Goal: Check status: Check status

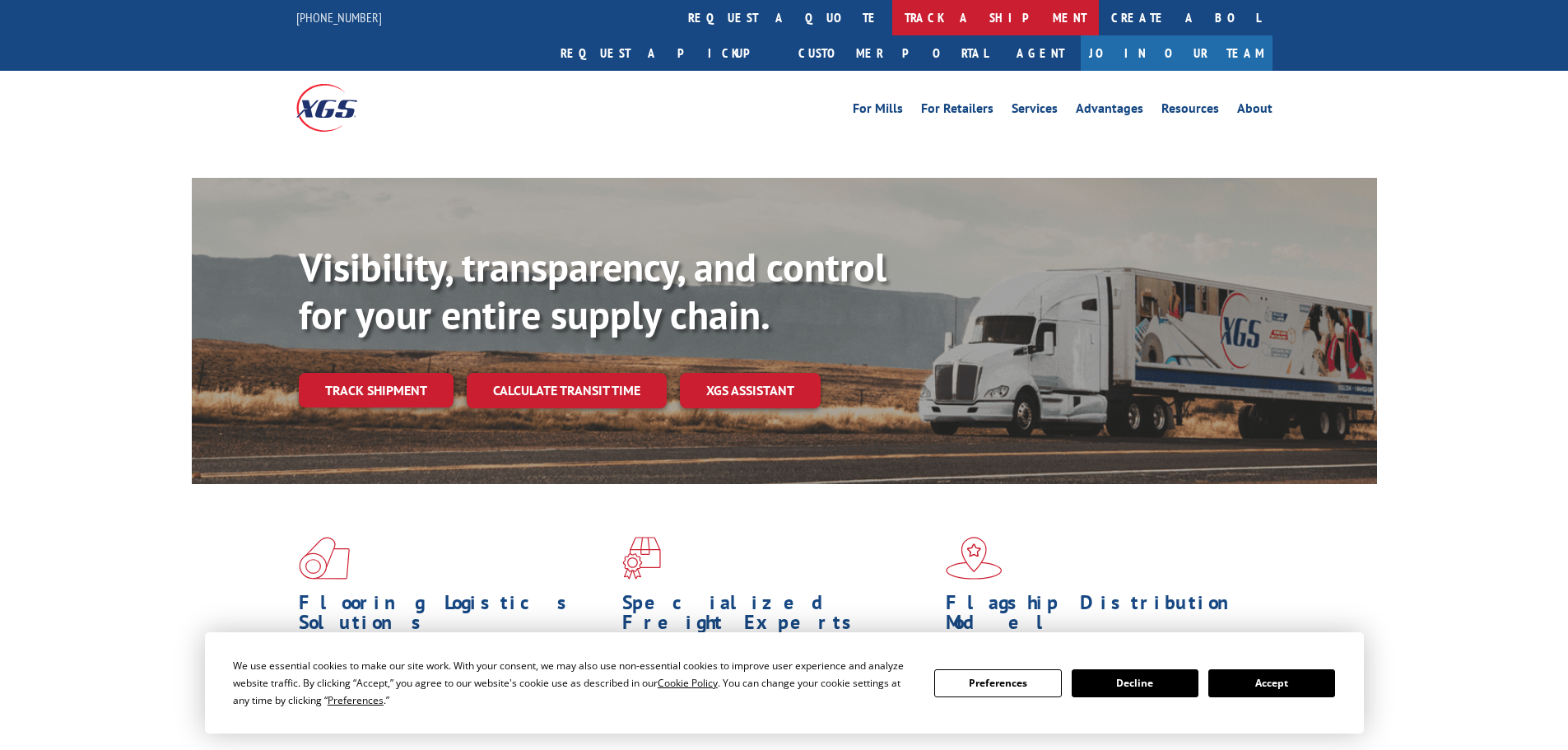
click at [892, 26] on link "track a shipment" at bounding box center [995, 18] width 206 height 35
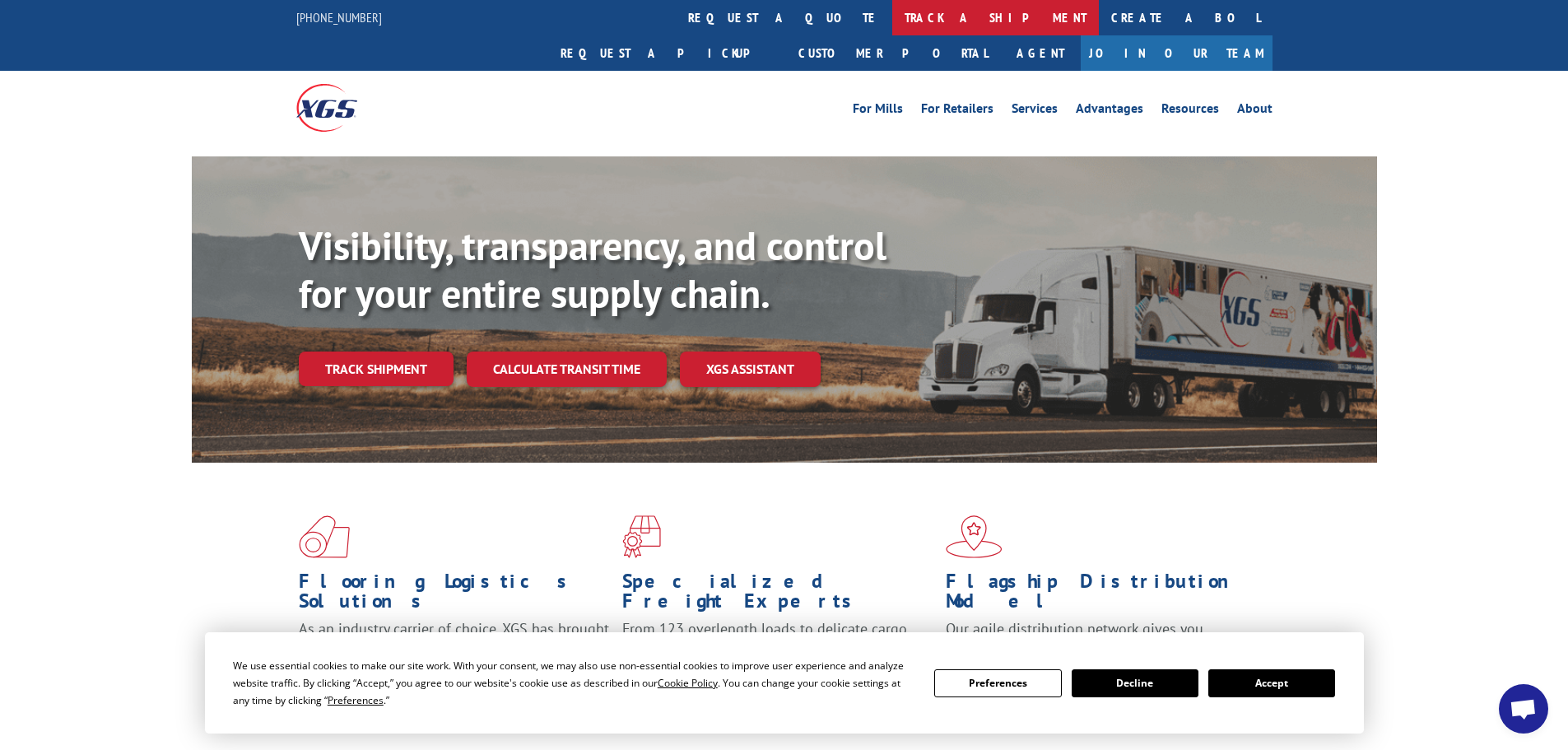
click at [892, 26] on link "track a shipment" at bounding box center [995, 18] width 206 height 35
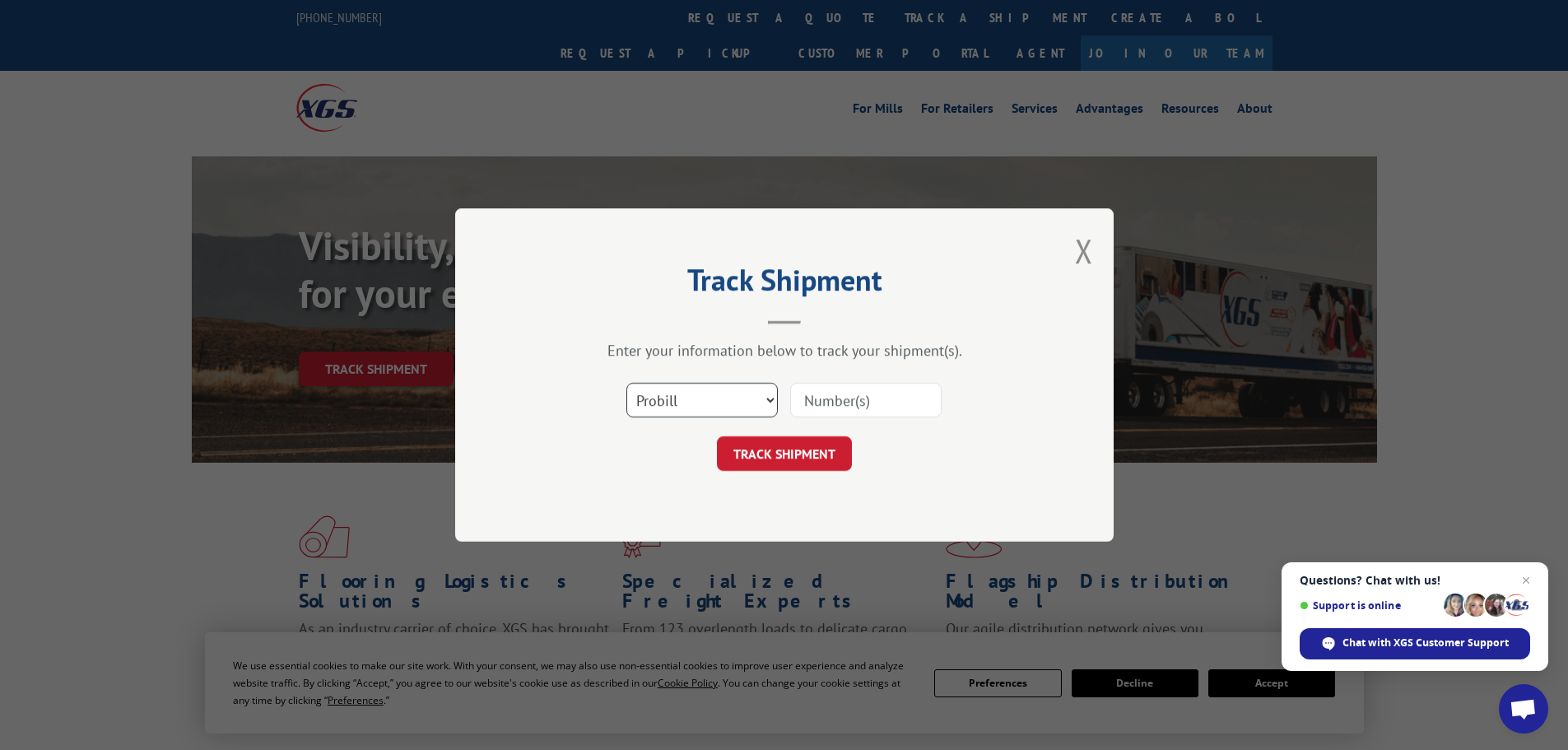
click at [682, 402] on select "Select category... Probill BOL PO" at bounding box center [702, 400] width 152 height 34
select select "po"
click at [626, 383] on select "Select category... Probill BOL PO" at bounding box center [702, 400] width 152 height 34
click at [822, 405] on input at bounding box center [866, 400] width 152 height 34
paste input "01549806"
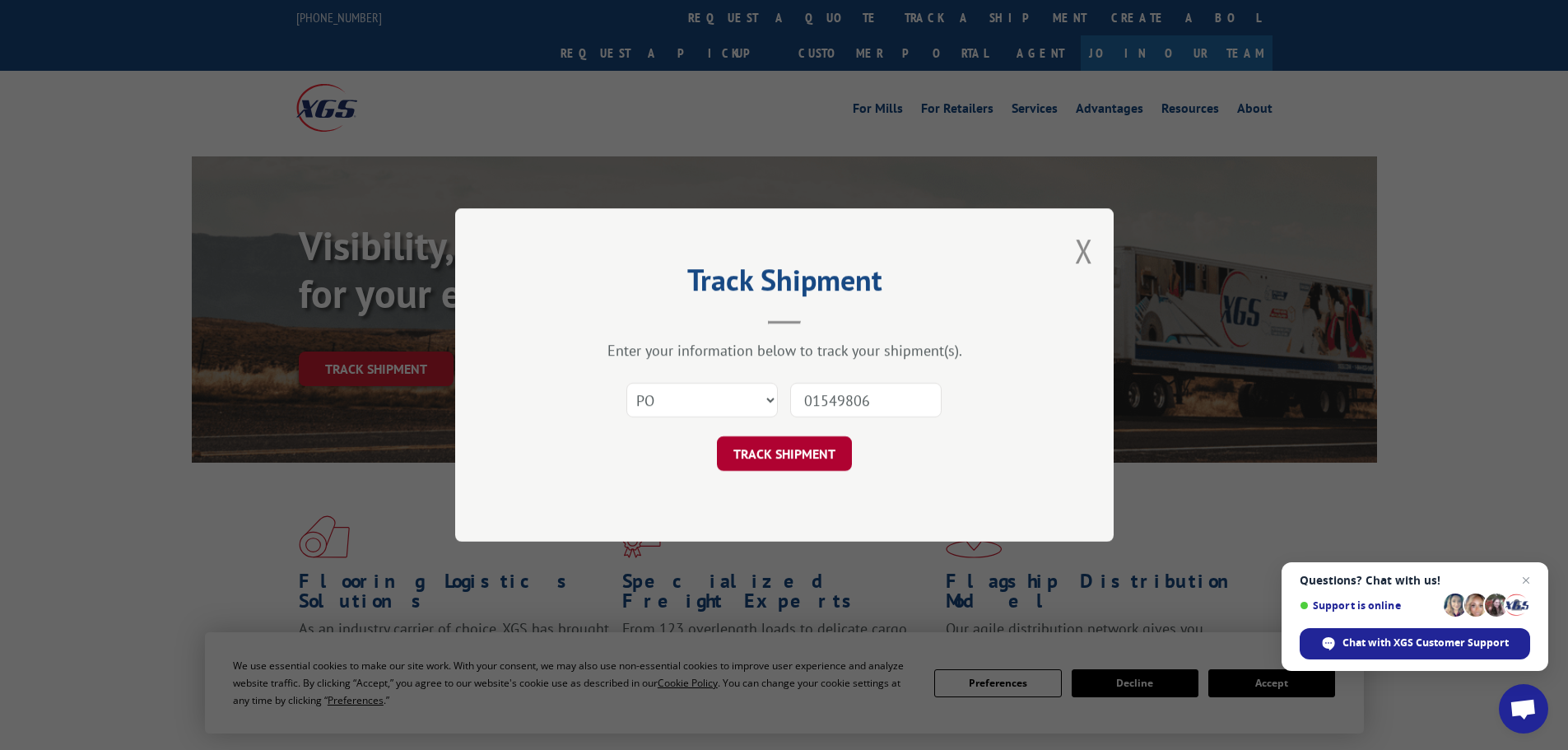
type input "01549806"
click at [784, 452] on button "TRACK SHIPMENT" at bounding box center [784, 453] width 135 height 34
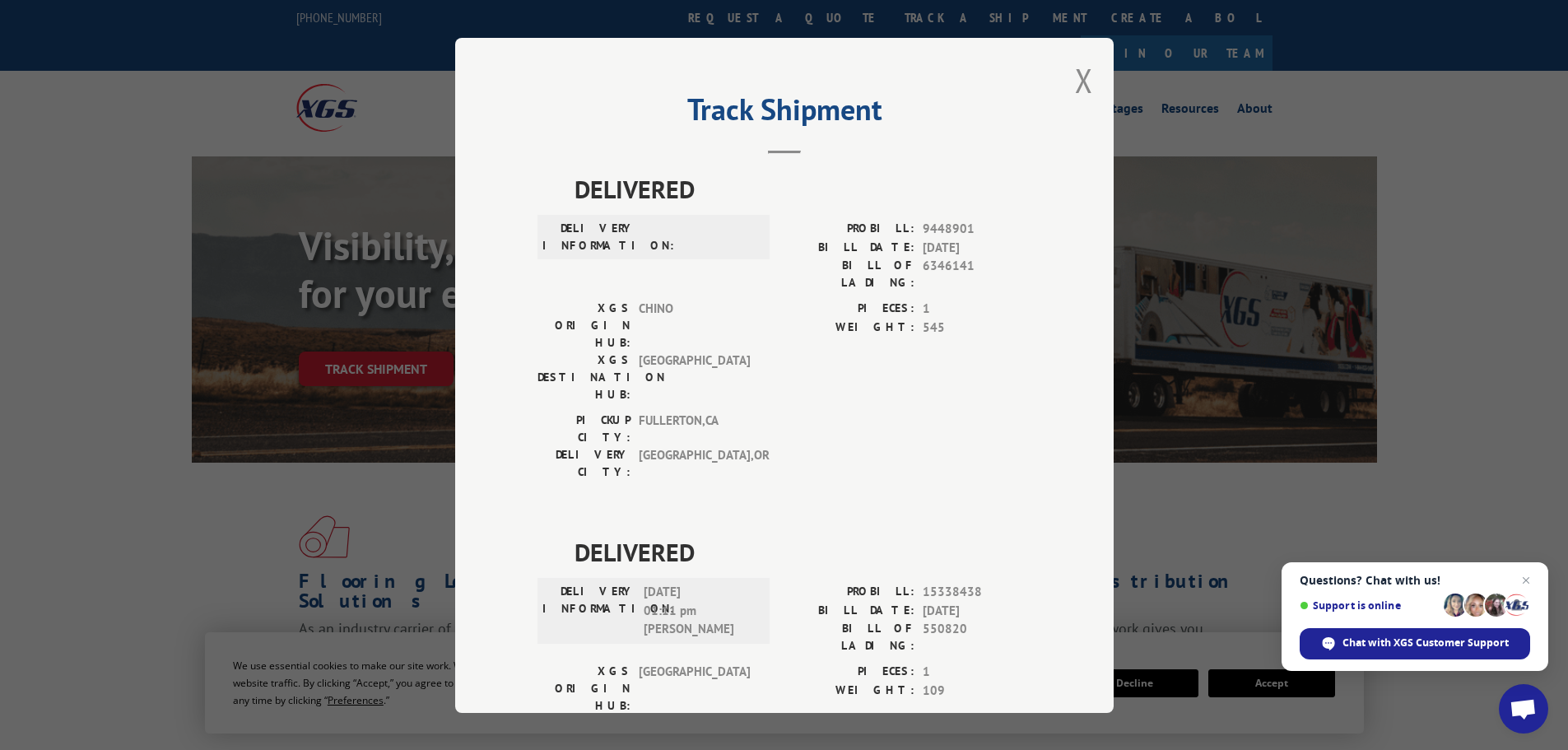
click at [1067, 95] on div "Track Shipment DELIVERED DELIVERY INFORMATION: PROBILL: 9448901 BILL DATE: [DAT…" at bounding box center [784, 375] width 658 height 675
click at [1075, 92] on button "Close modal" at bounding box center [1084, 79] width 19 height 43
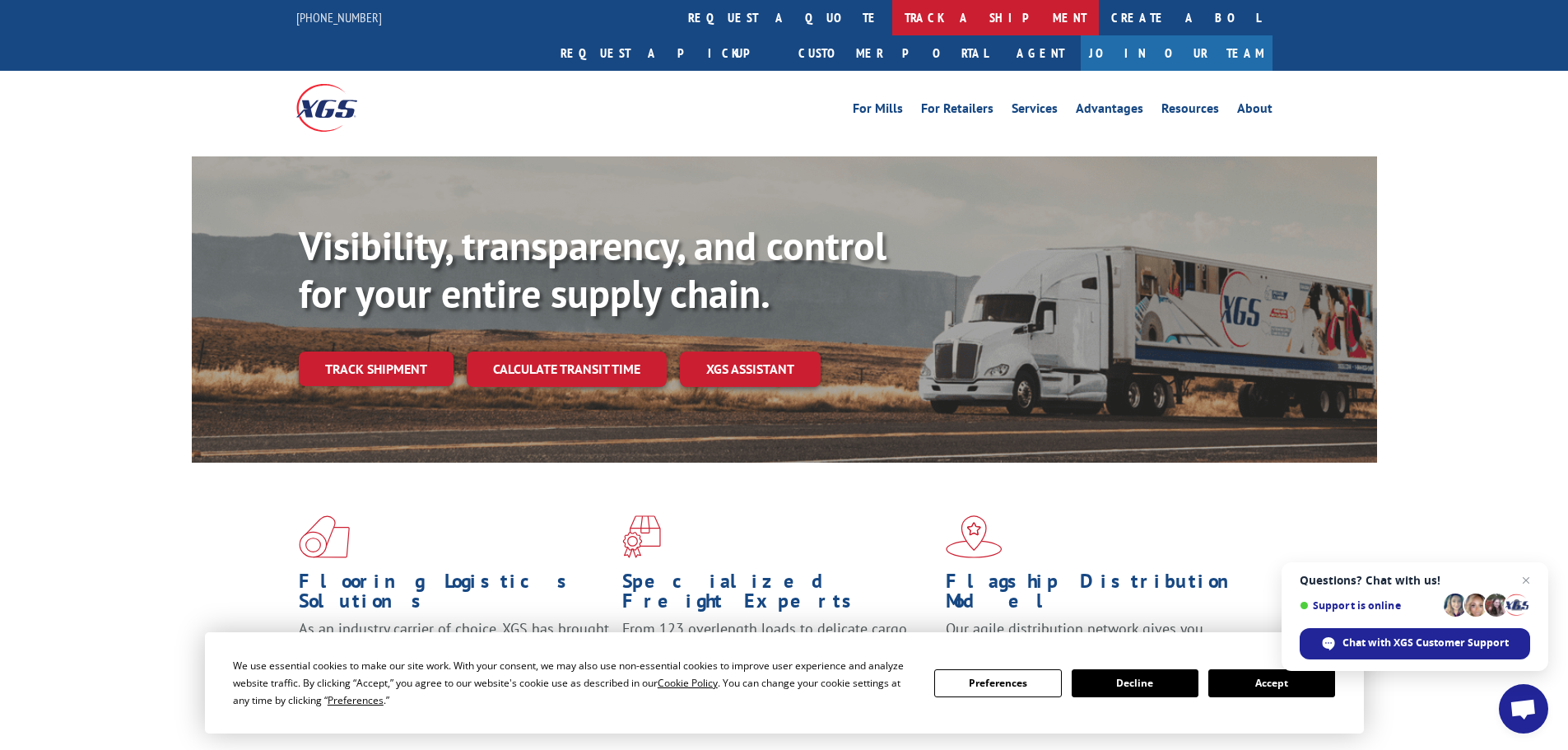
click at [892, 24] on link "track a shipment" at bounding box center [995, 18] width 206 height 35
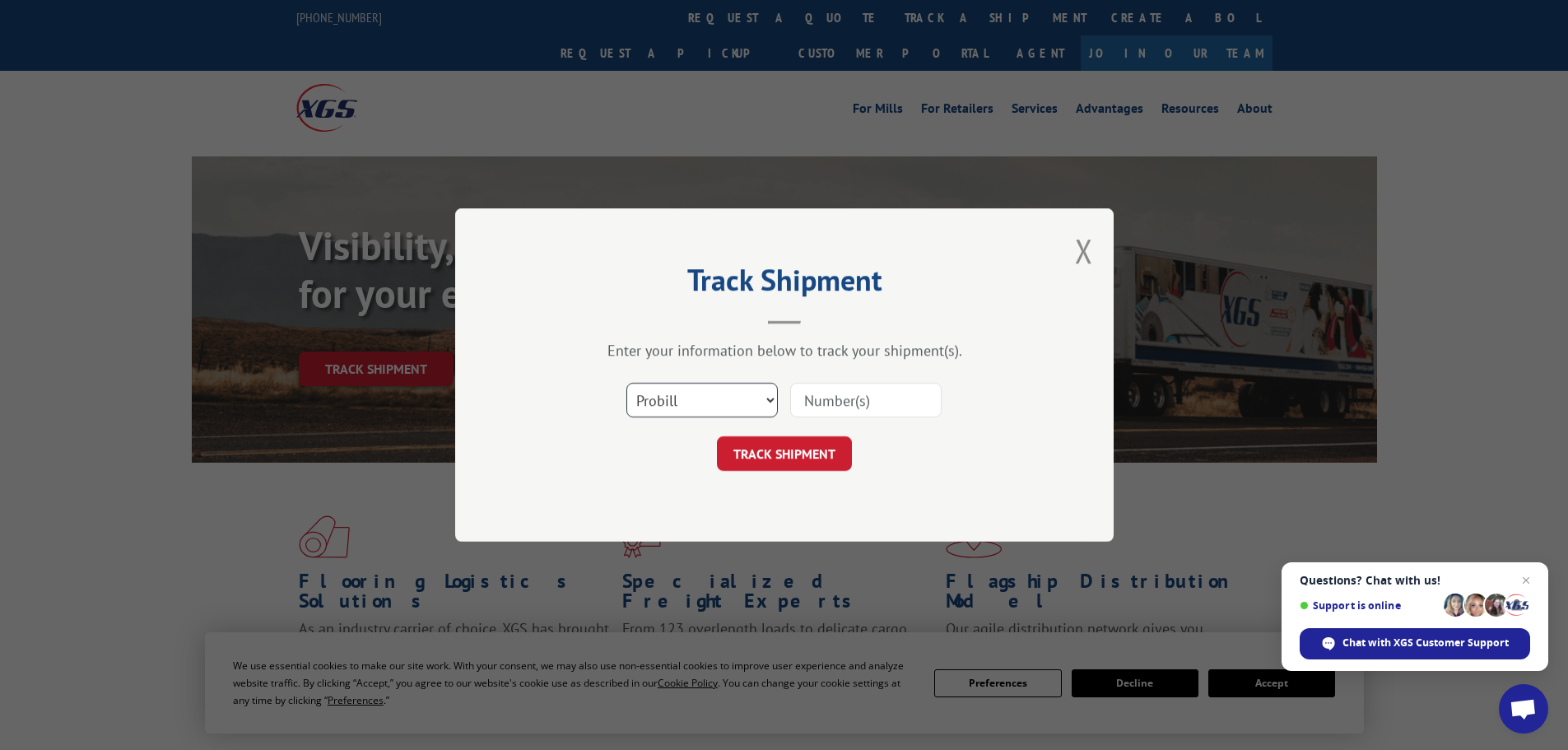
click at [667, 405] on select "Select category... Probill BOL PO" at bounding box center [702, 400] width 152 height 34
select select "po"
click at [626, 383] on select "Select category... Probill BOL PO" at bounding box center [702, 400] width 152 height 34
click at [818, 410] on input at bounding box center [866, 400] width 152 height 34
paste input "01549815"
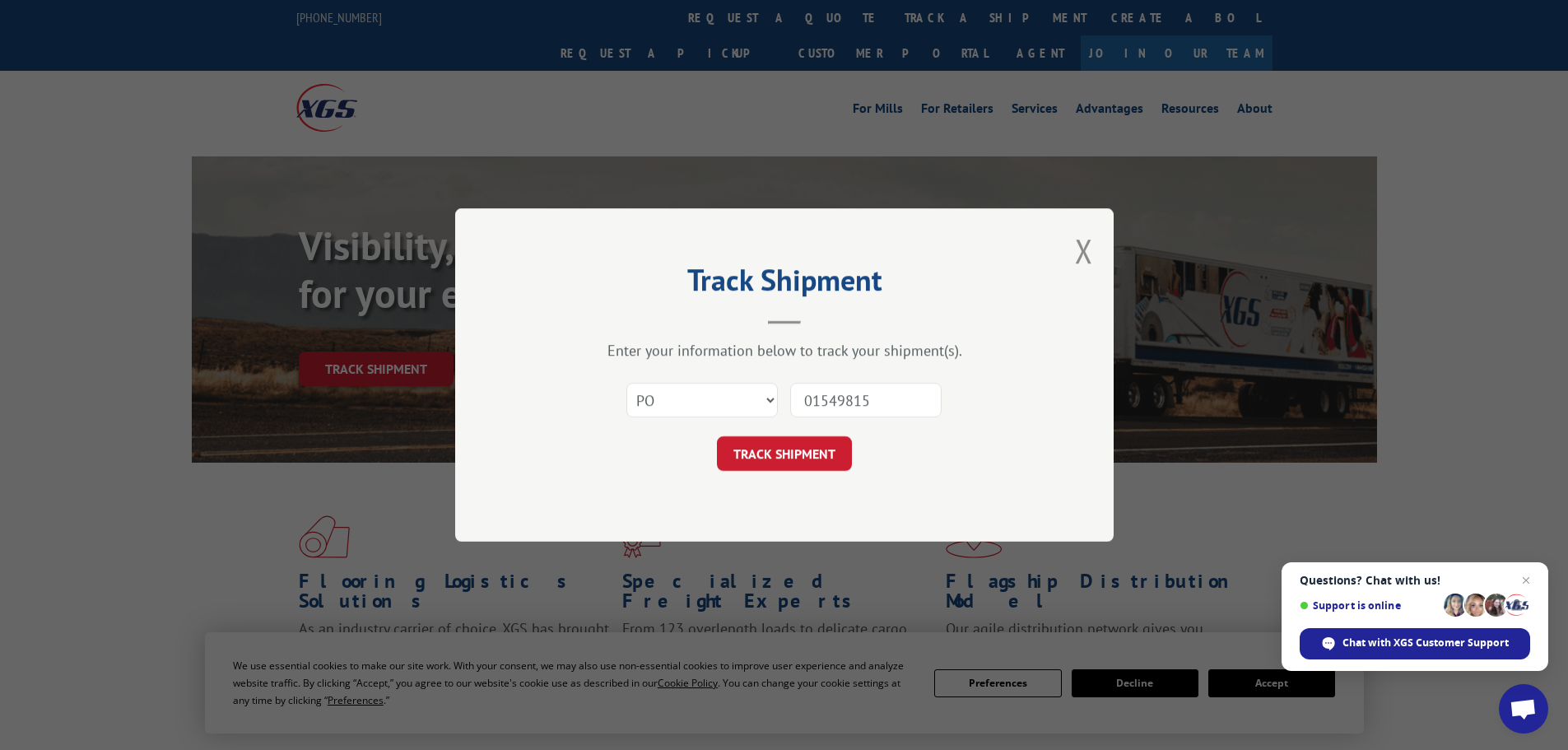
type input "01549815"
click at [794, 474] on div "Track Shipment Enter your information below to track your shipment(s). Select c…" at bounding box center [784, 375] width 658 height 334
click at [799, 456] on button "TRACK SHIPMENT" at bounding box center [784, 453] width 135 height 34
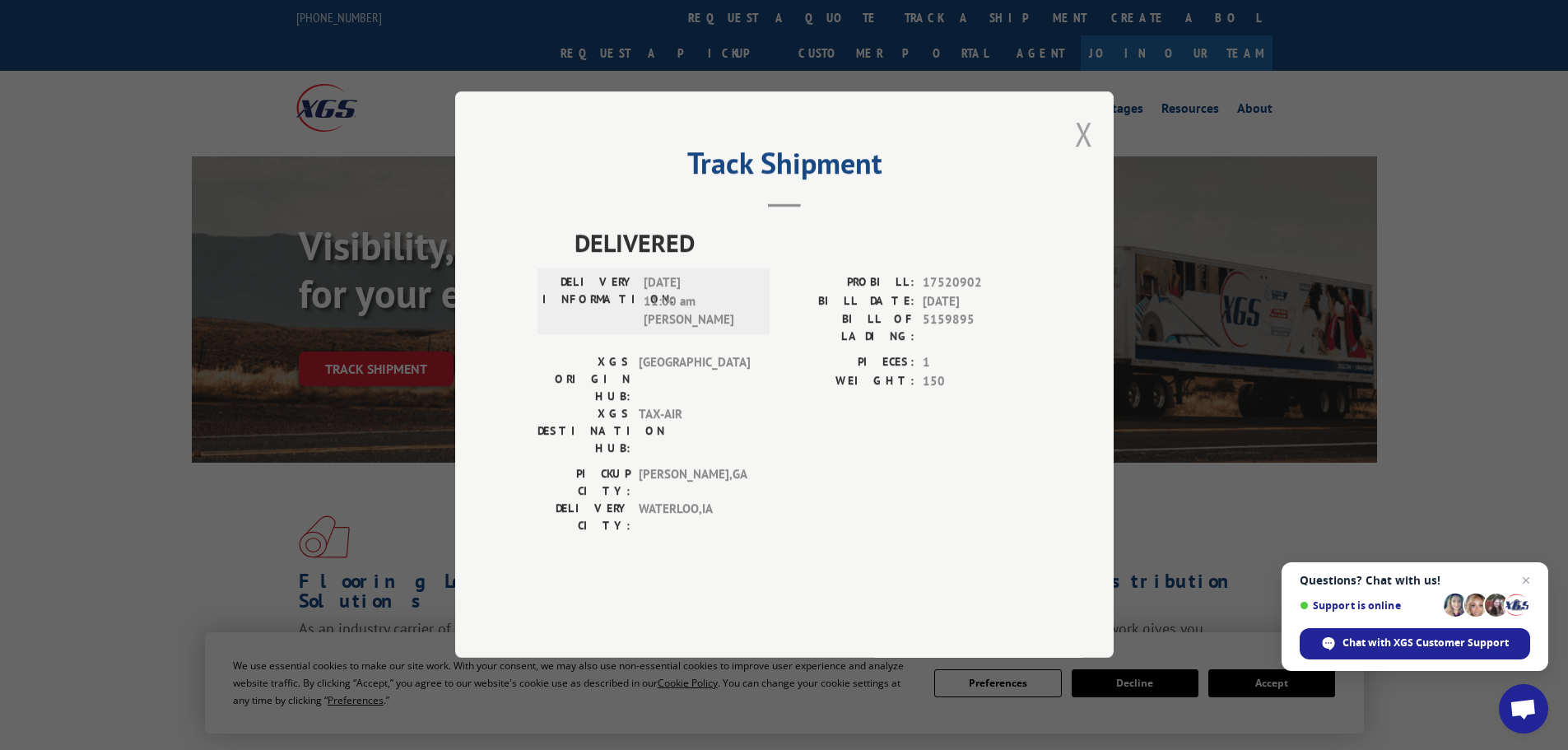
click at [1077, 155] on button "Close modal" at bounding box center [1084, 133] width 19 height 43
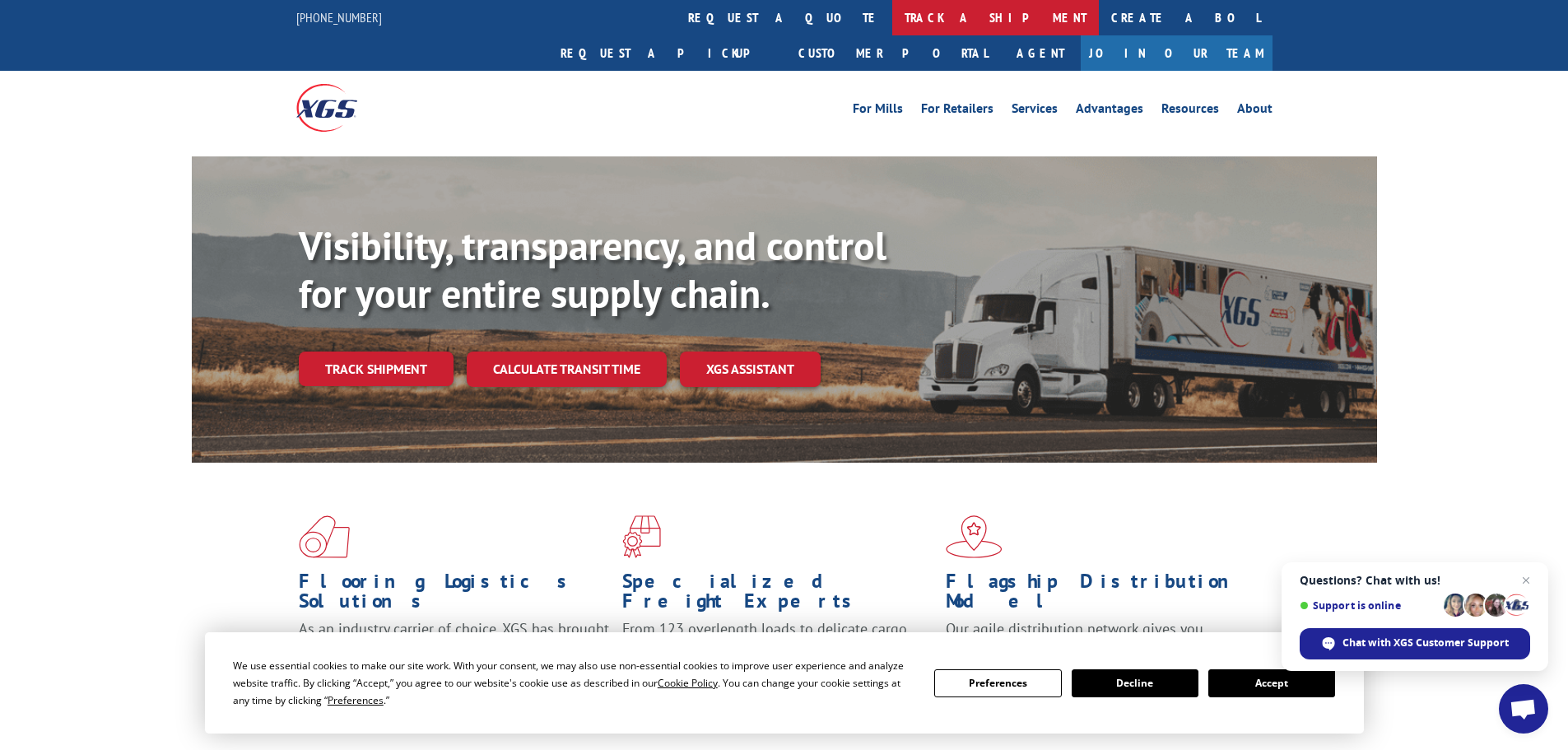
click at [892, 0] on link "track a shipment" at bounding box center [995, 18] width 206 height 35
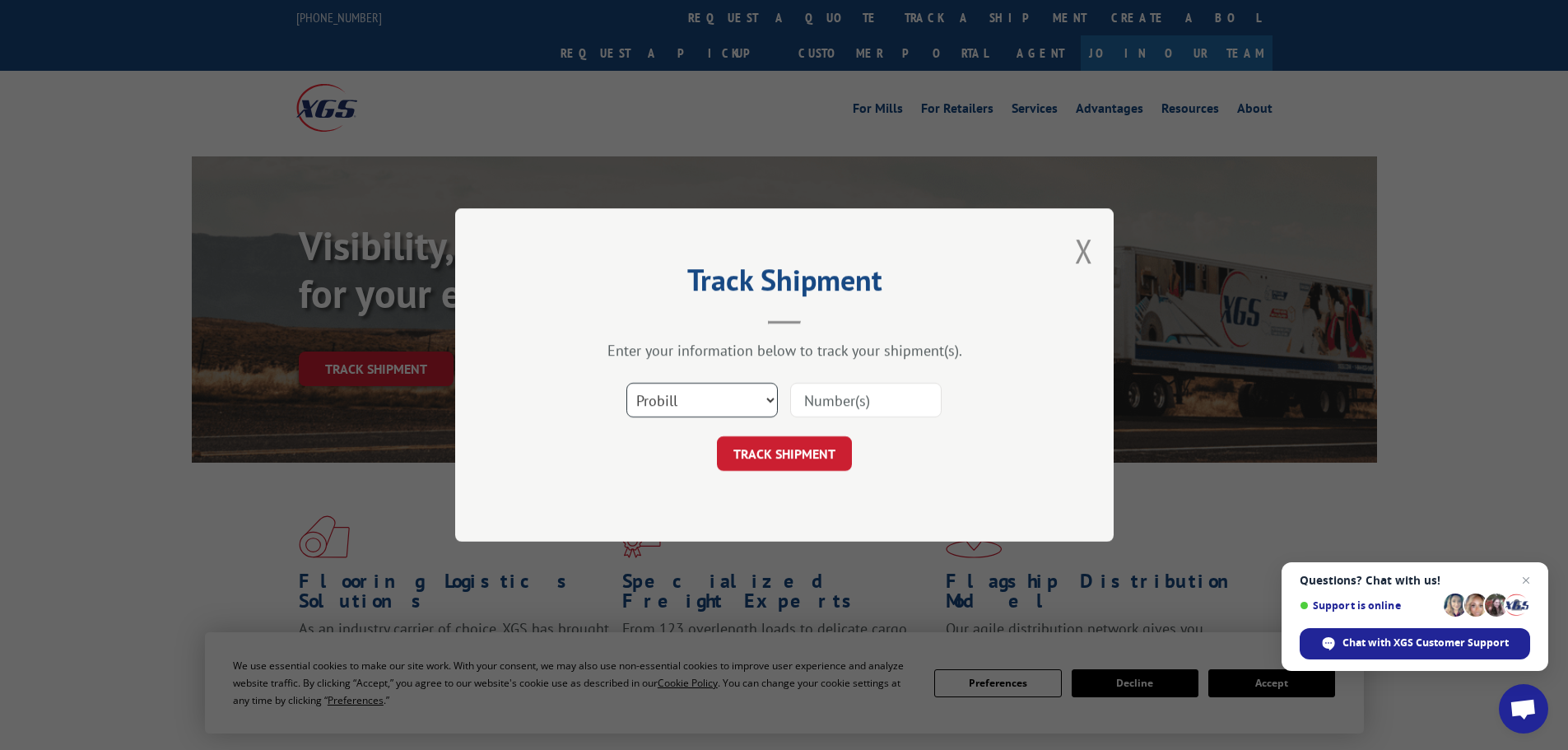
click at [721, 399] on select "Select category... Probill BOL PO" at bounding box center [702, 400] width 152 height 34
select select "po"
click at [626, 383] on select "Select category... Probill BOL PO" at bounding box center [702, 400] width 152 height 34
click at [829, 399] on input at bounding box center [866, 400] width 152 height 34
paste input "01549827"
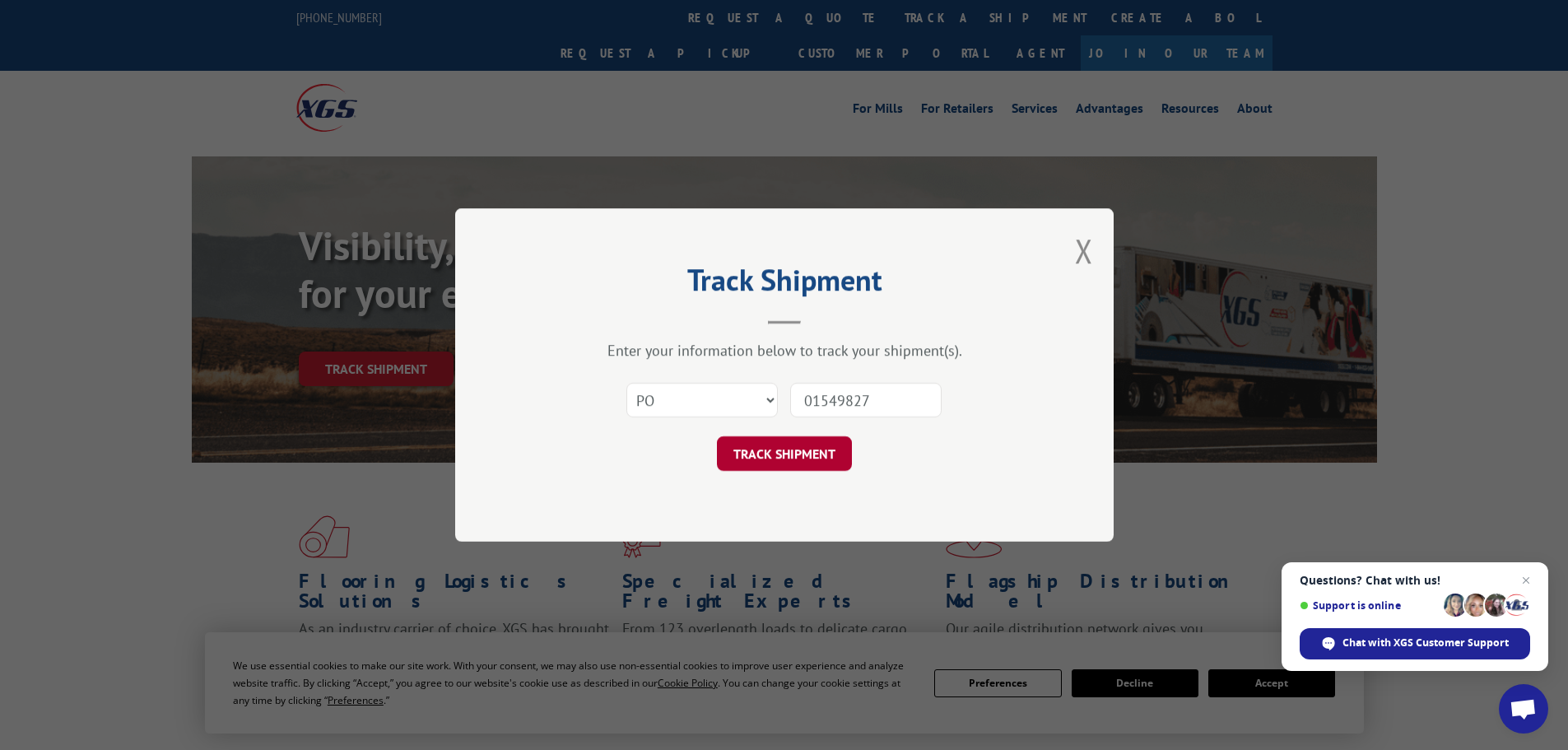
type input "01549827"
click at [801, 445] on button "TRACK SHIPMENT" at bounding box center [784, 453] width 135 height 34
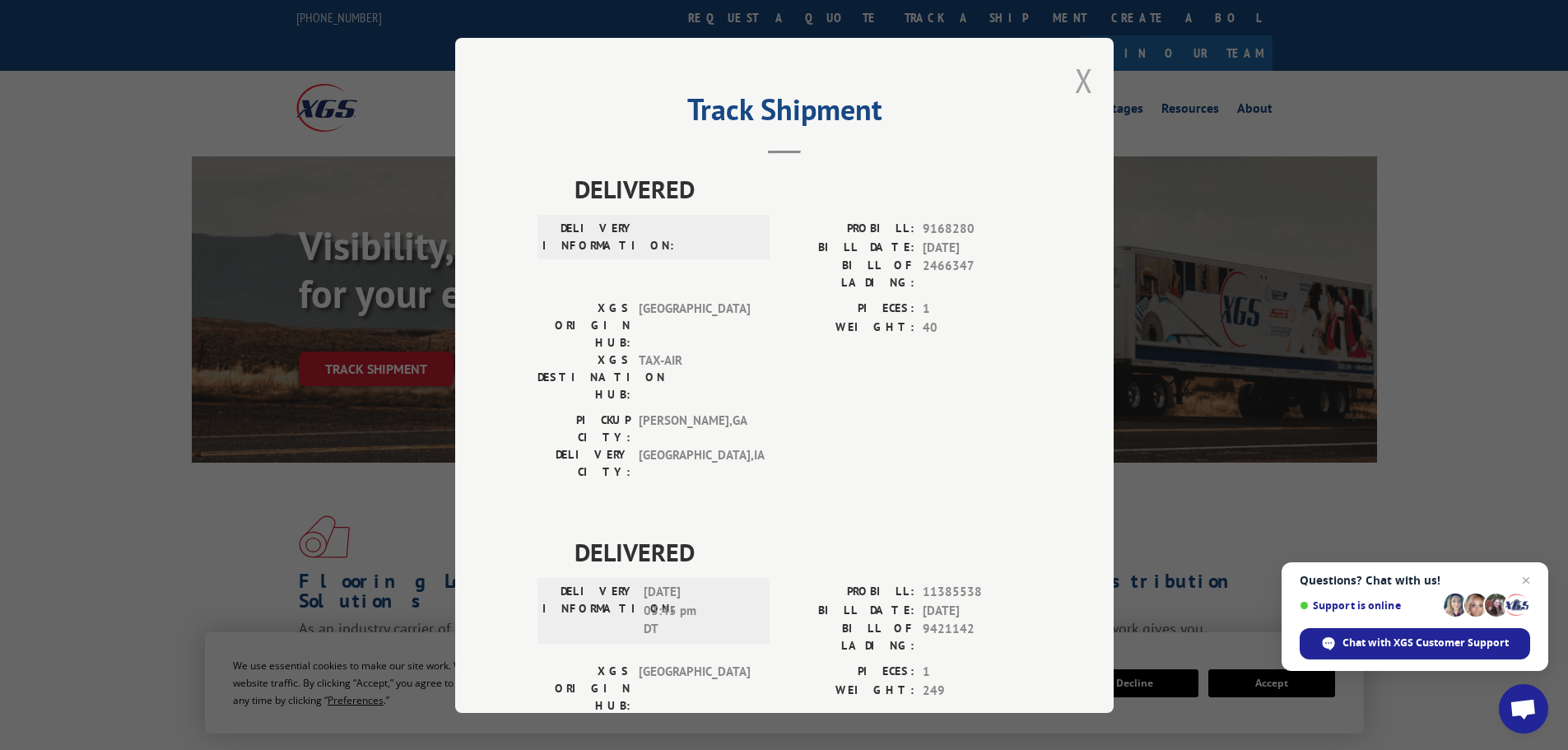
click at [1077, 83] on button "Close modal" at bounding box center [1084, 79] width 19 height 43
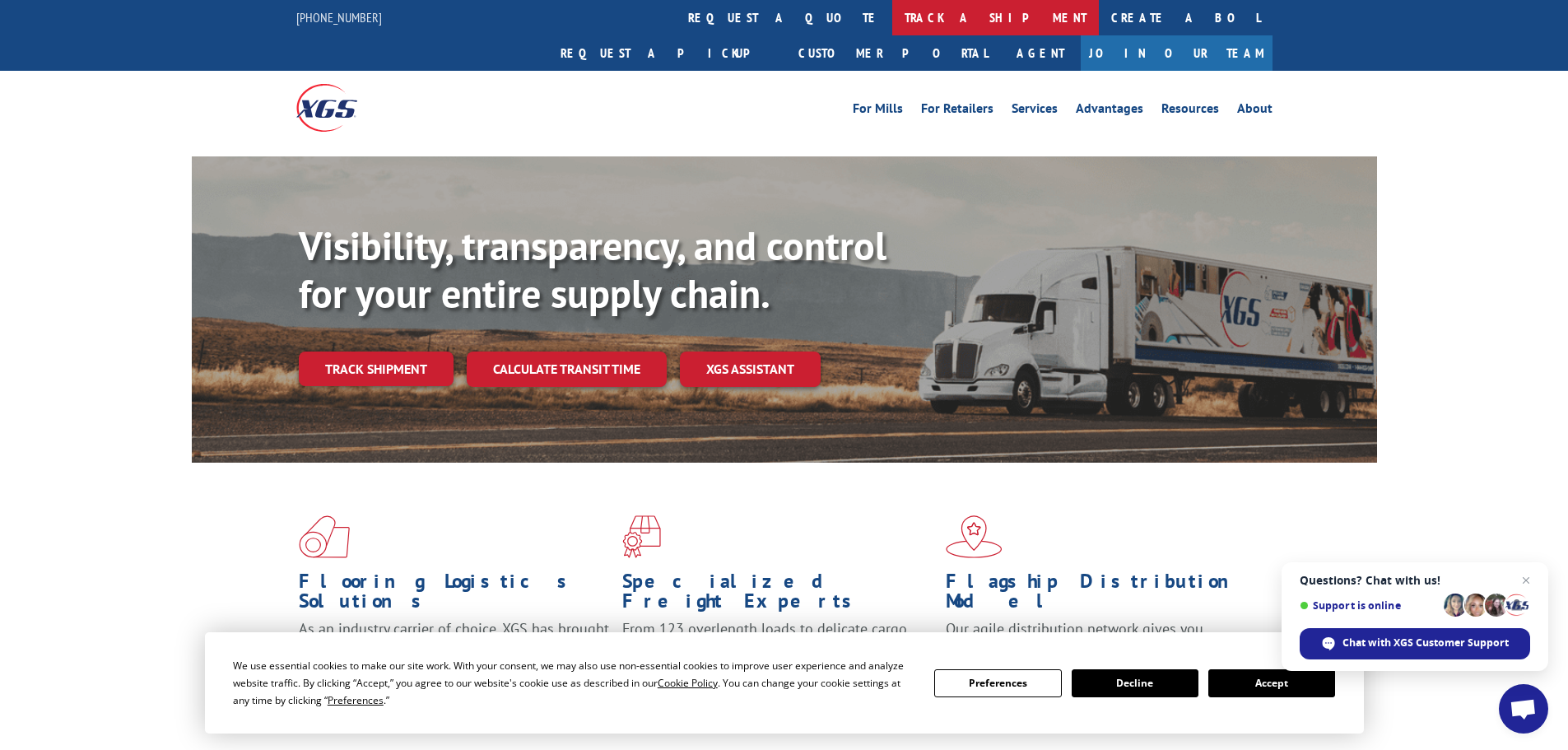
click at [892, 24] on link "track a shipment" at bounding box center [995, 18] width 206 height 35
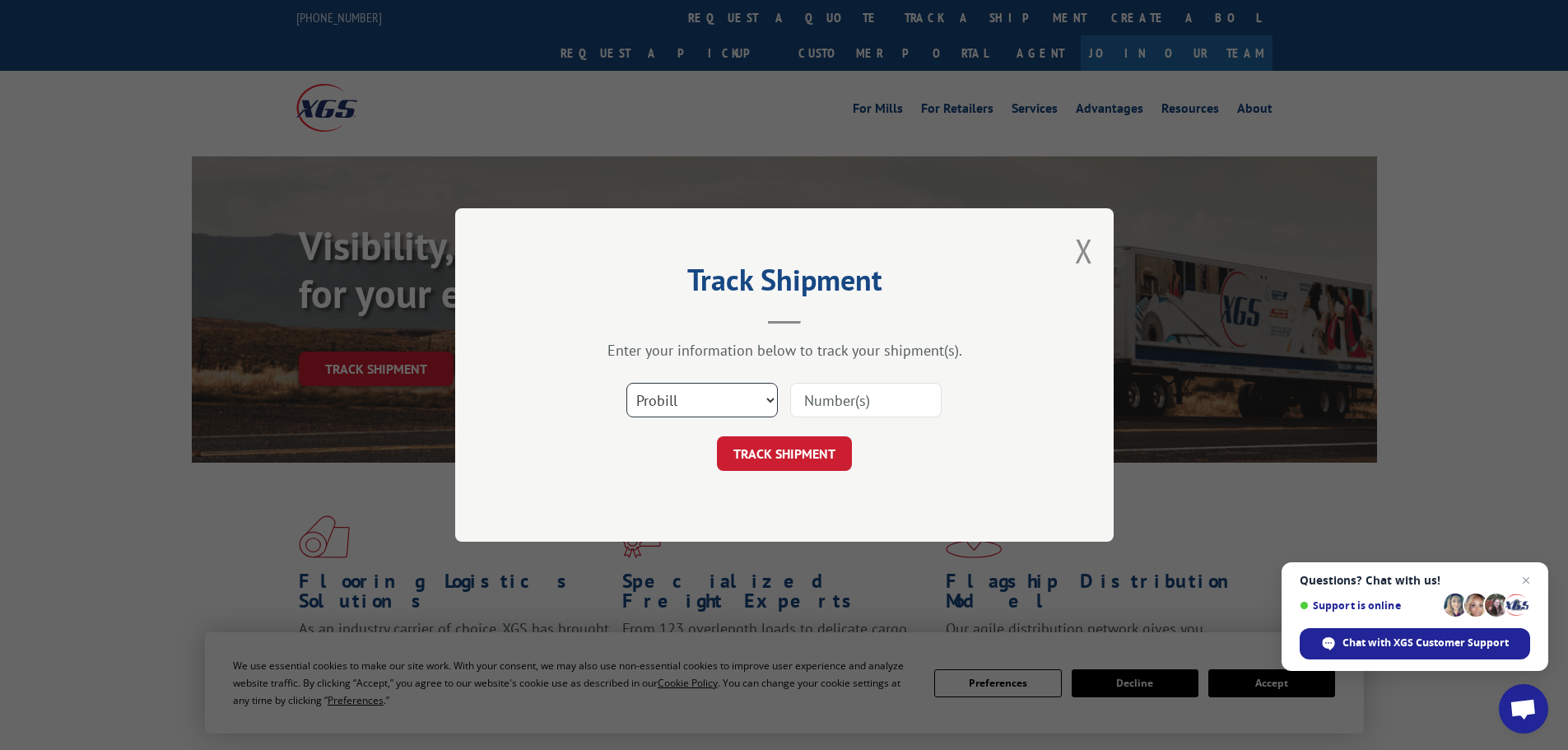
drag, startPoint x: 689, startPoint y: 404, endPoint x: 679, endPoint y: 413, distance: 13.5
click at [689, 404] on select "Select category... Probill BOL PO" at bounding box center [702, 400] width 152 height 34
select select "po"
click at [626, 383] on select "Select category... Probill BOL PO" at bounding box center [702, 400] width 152 height 34
click at [829, 398] on input at bounding box center [866, 400] width 152 height 34
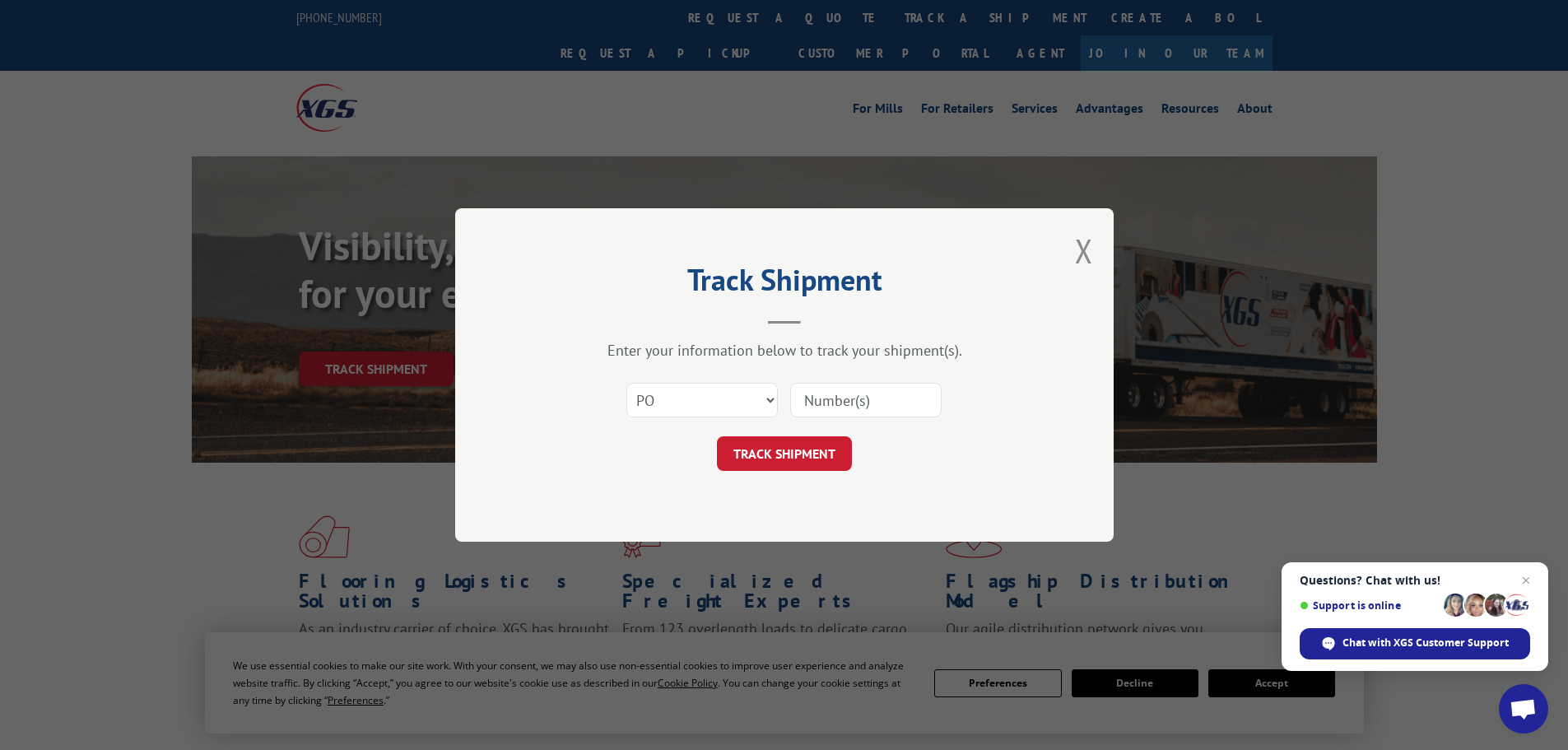
paste input "01549831"
type input "01549831"
click at [826, 455] on button "TRACK SHIPMENT" at bounding box center [784, 453] width 135 height 34
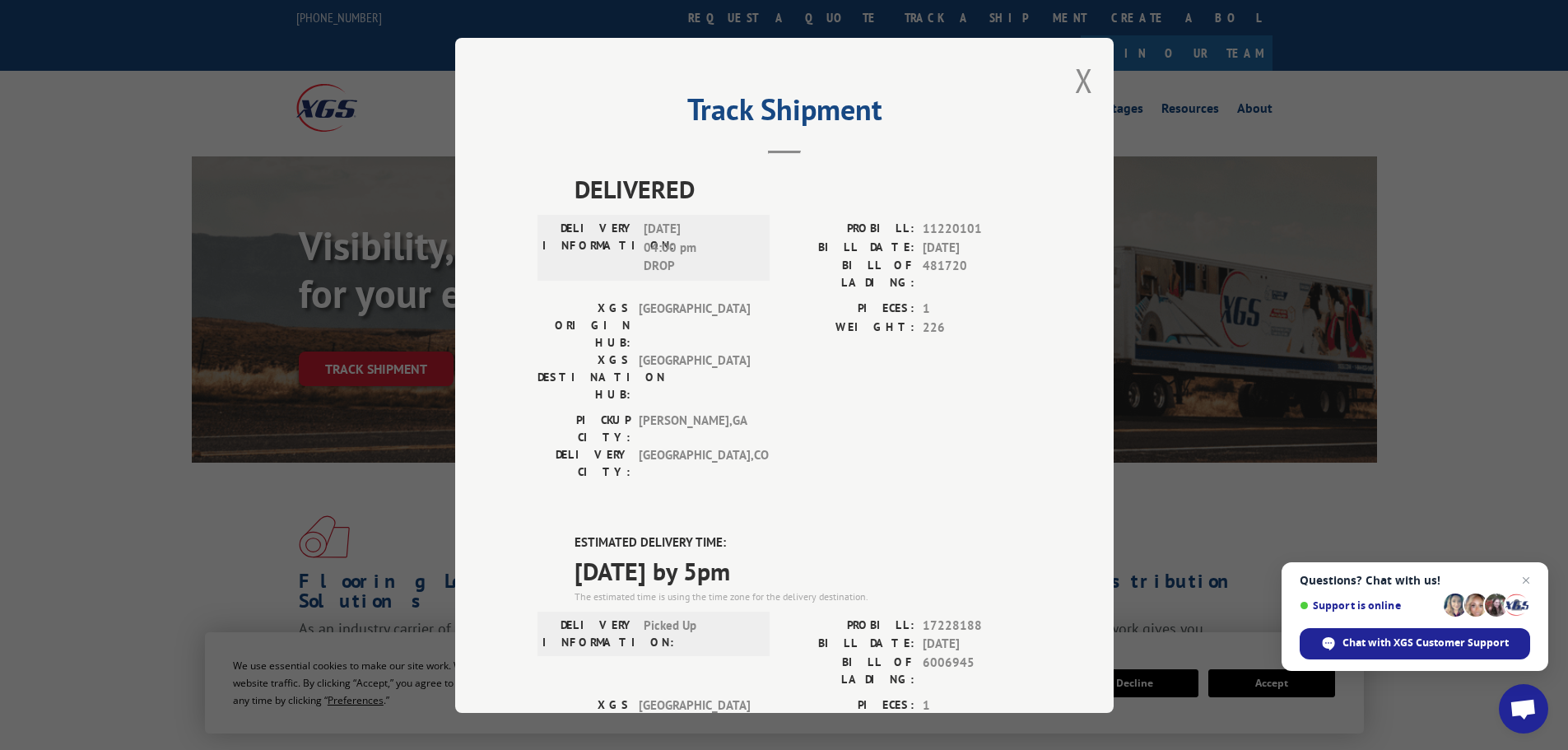
click at [1088, 79] on div "Track Shipment DELIVERED DELIVERY INFORMATION: [DATE] 04:00 pm DROP PROBILL: 11…" at bounding box center [784, 375] width 658 height 675
click at [1084, 83] on button "Close modal" at bounding box center [1084, 79] width 19 height 43
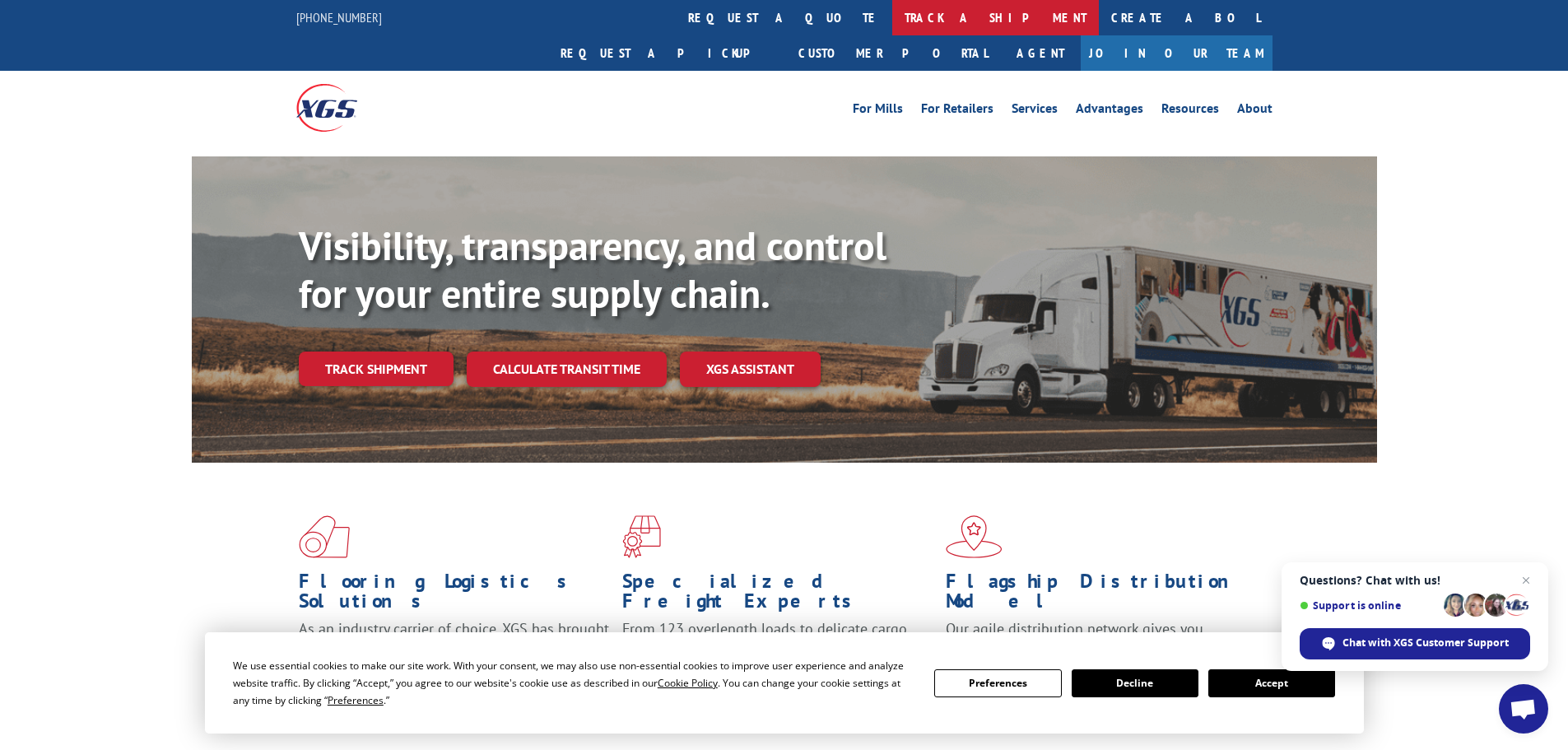
click at [892, 28] on link "track a shipment" at bounding box center [995, 18] width 206 height 35
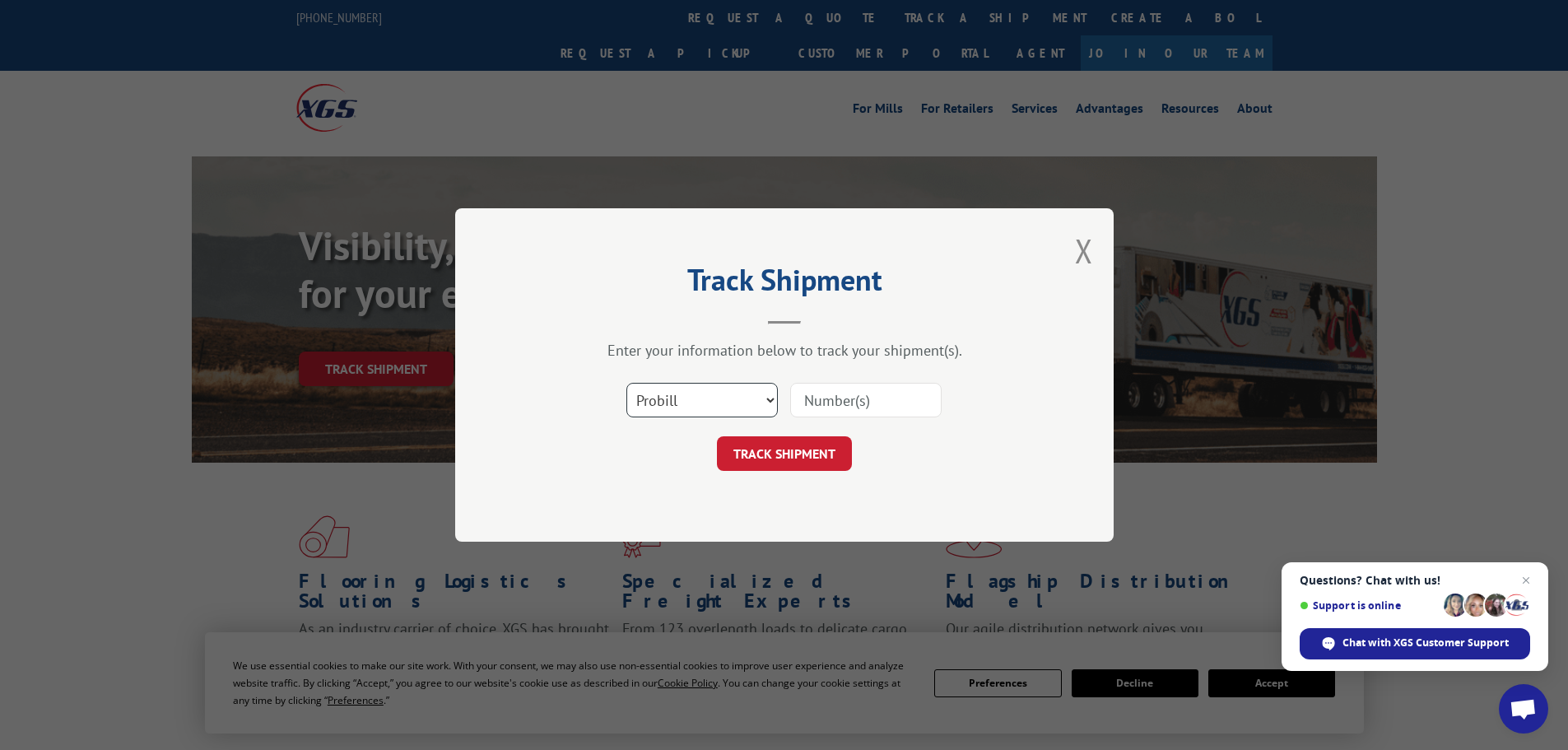
click at [708, 392] on select "Select category... Probill BOL PO" at bounding box center [702, 400] width 152 height 34
select select "po"
click at [626, 383] on select "Select category... Probill BOL PO" at bounding box center [702, 400] width 152 height 34
click at [810, 402] on input at bounding box center [866, 400] width 152 height 34
paste input "01549848"
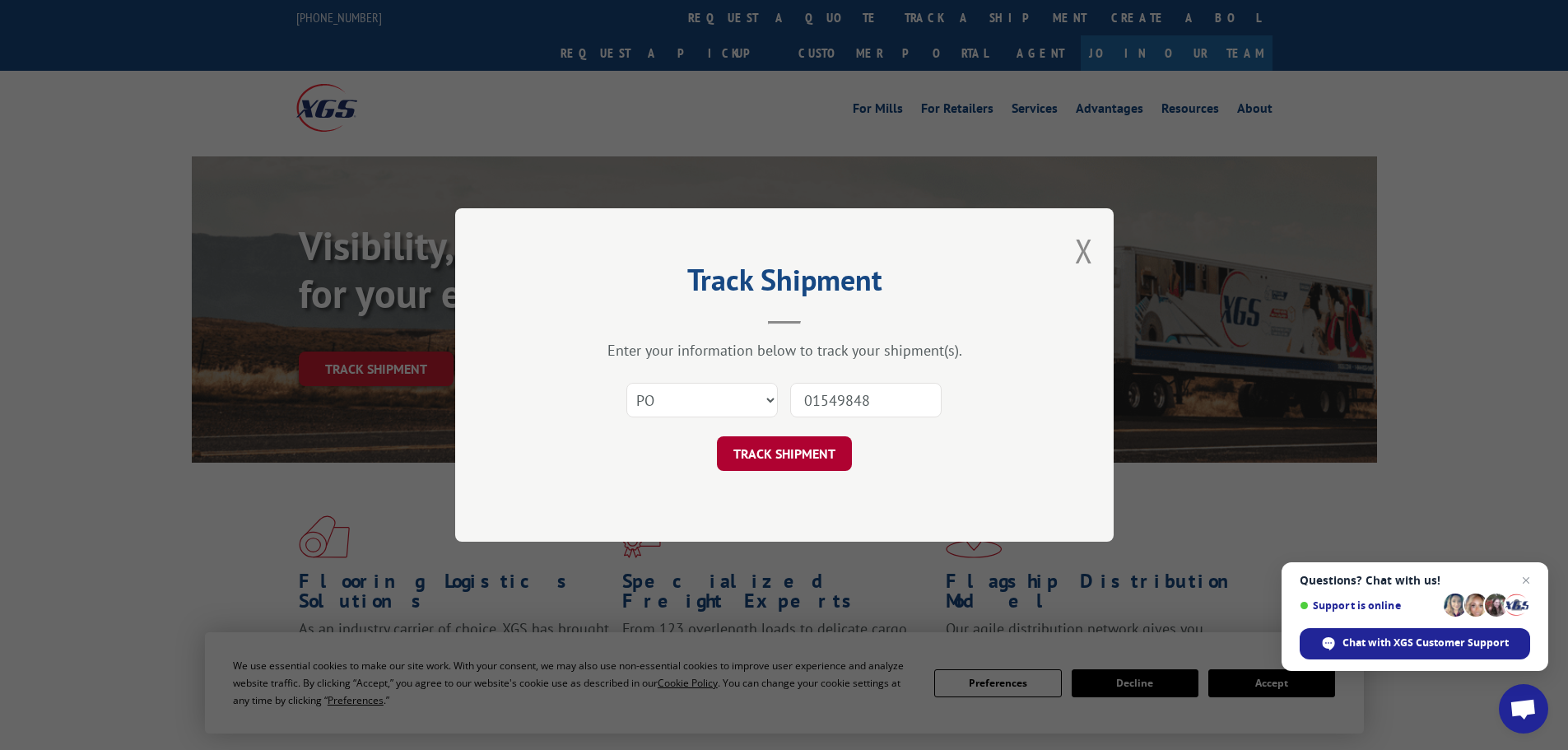
type input "01549848"
click at [776, 459] on button "TRACK SHIPMENT" at bounding box center [784, 453] width 135 height 34
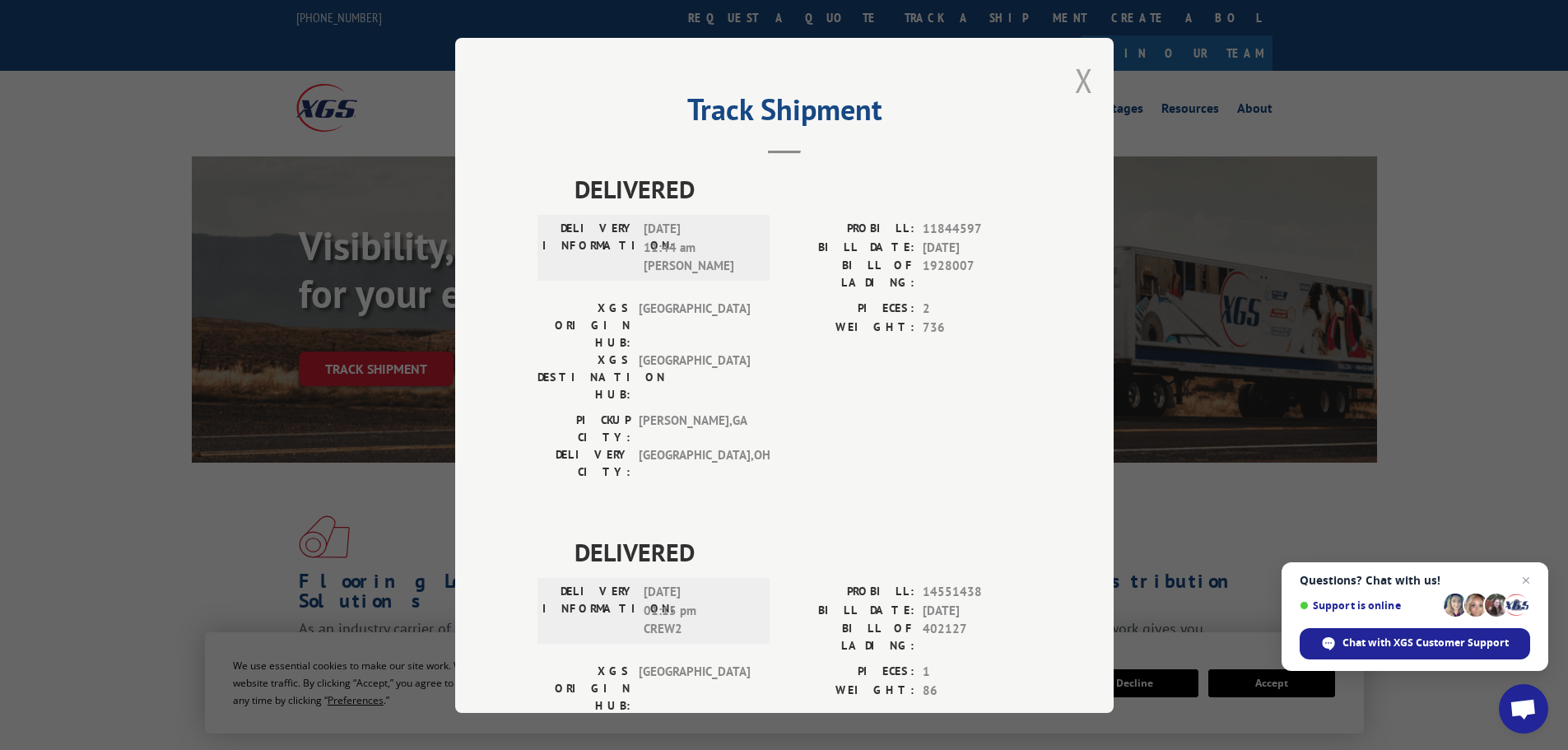
click at [1079, 71] on button "Close modal" at bounding box center [1084, 79] width 19 height 43
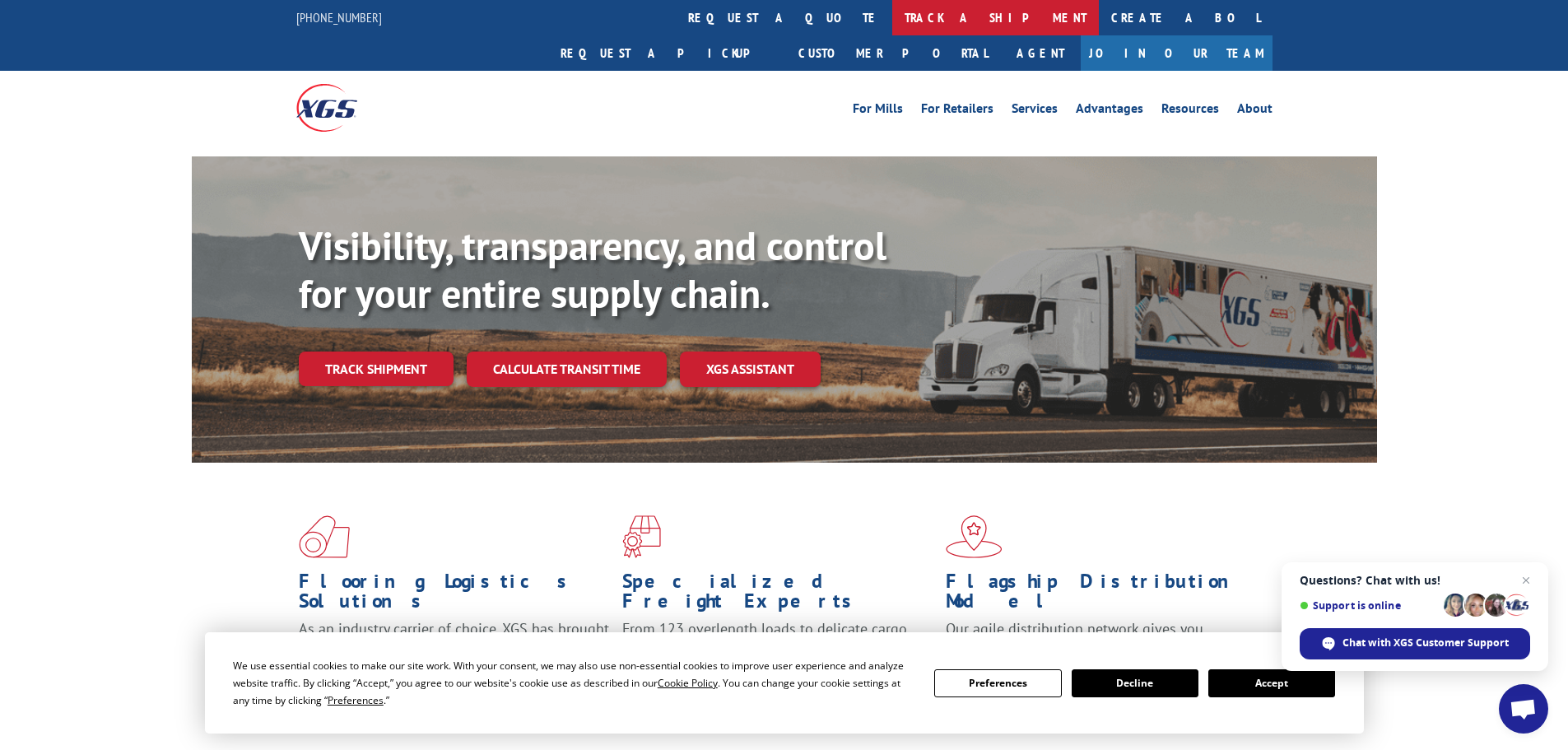
click at [892, 19] on link "track a shipment" at bounding box center [995, 18] width 206 height 35
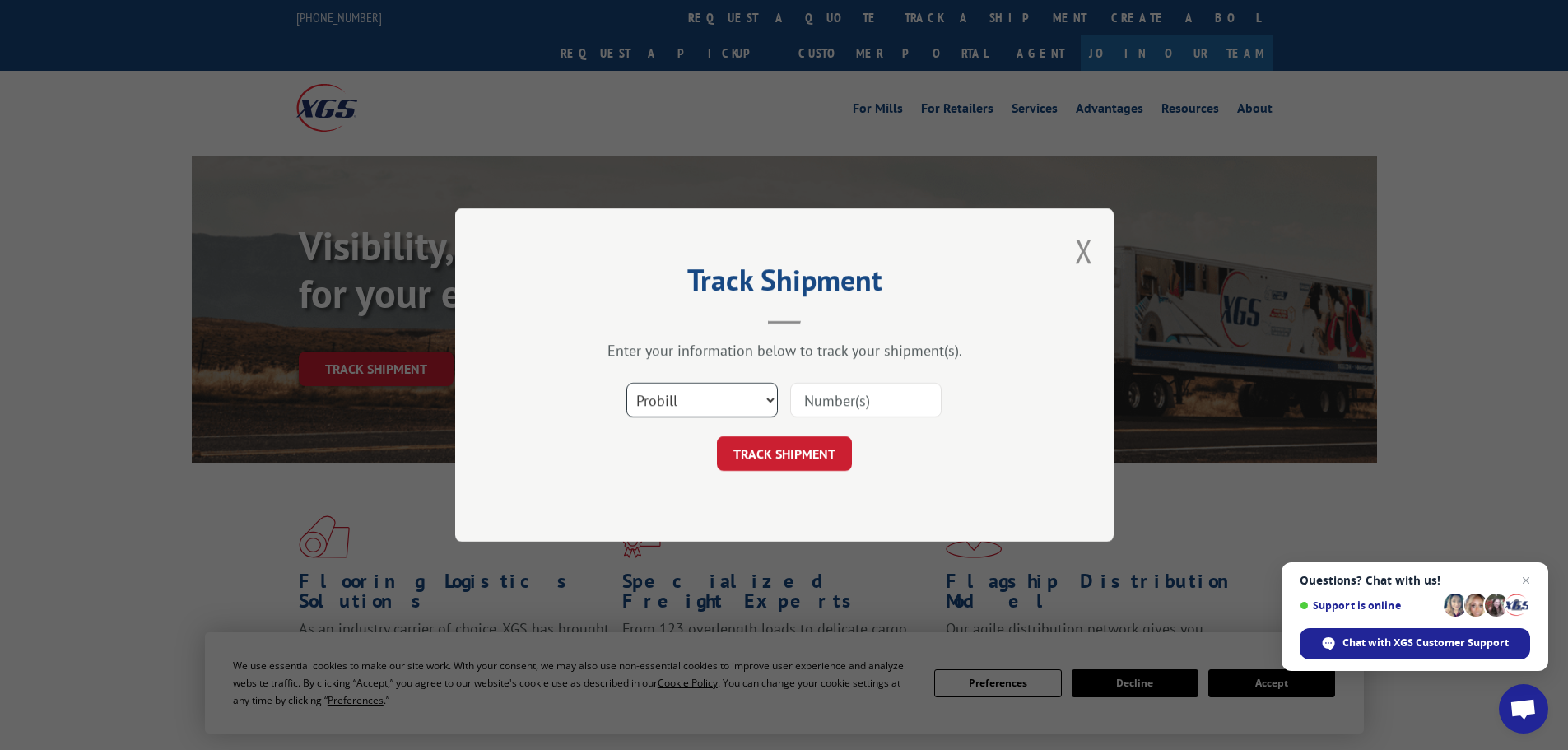
click at [666, 412] on select "Select category... Probill BOL PO" at bounding box center [702, 400] width 152 height 34
select select "po"
click at [626, 383] on select "Select category... Probill BOL PO" at bounding box center [702, 400] width 152 height 34
click at [798, 402] on input at bounding box center [866, 400] width 152 height 34
paste input "01549675"
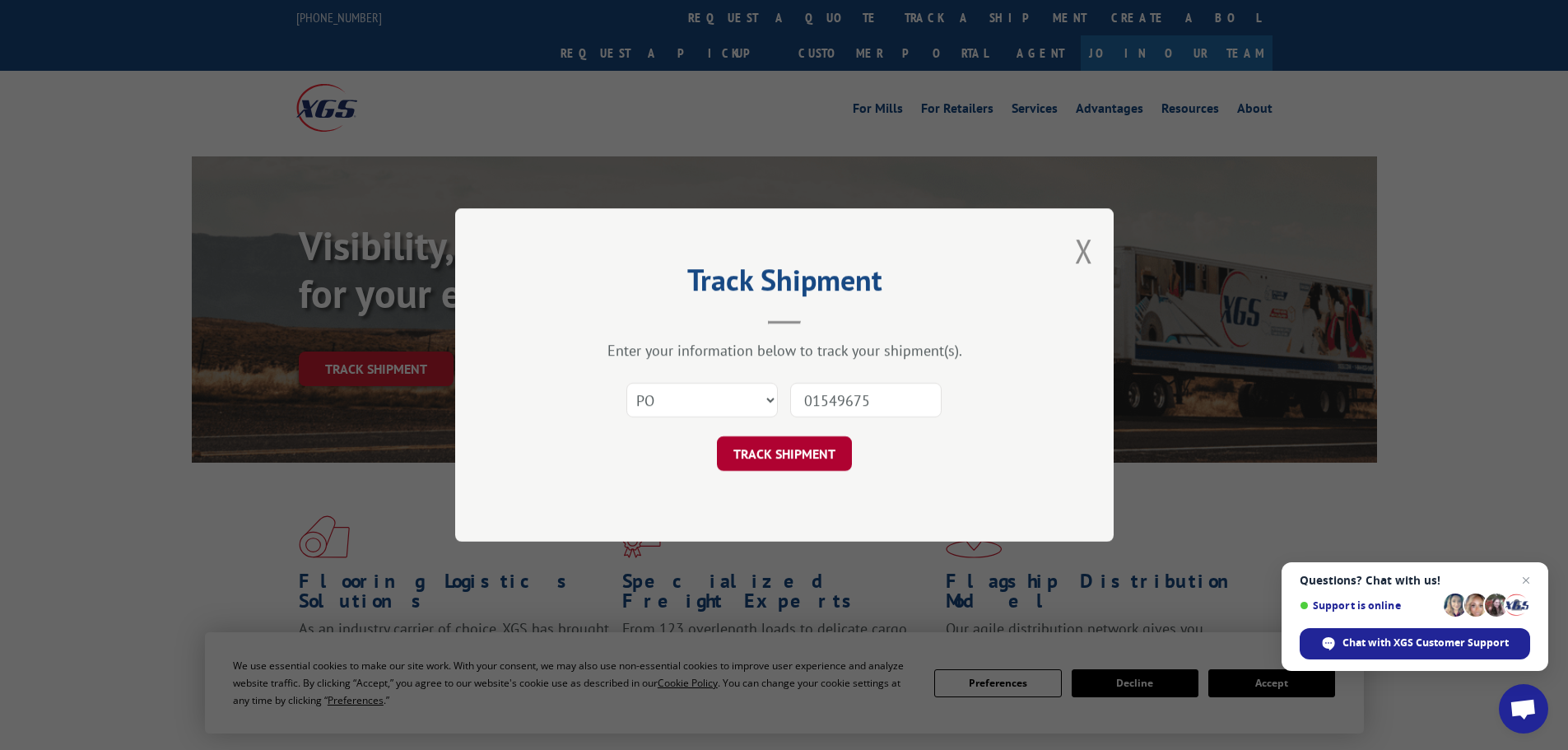
type input "01549675"
click at [798, 460] on button "TRACK SHIPMENT" at bounding box center [784, 453] width 135 height 34
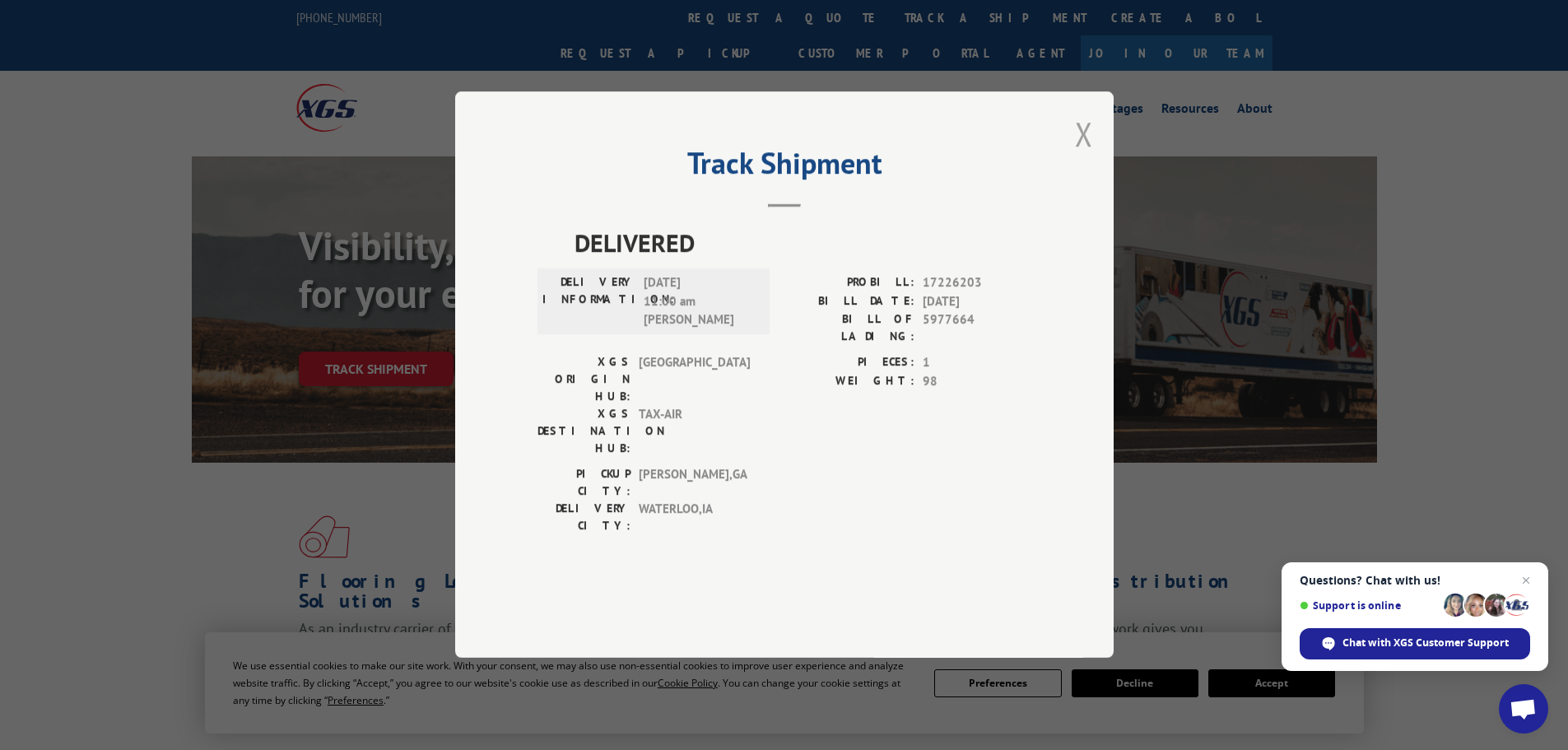
click at [1084, 155] on button "Close modal" at bounding box center [1084, 133] width 19 height 43
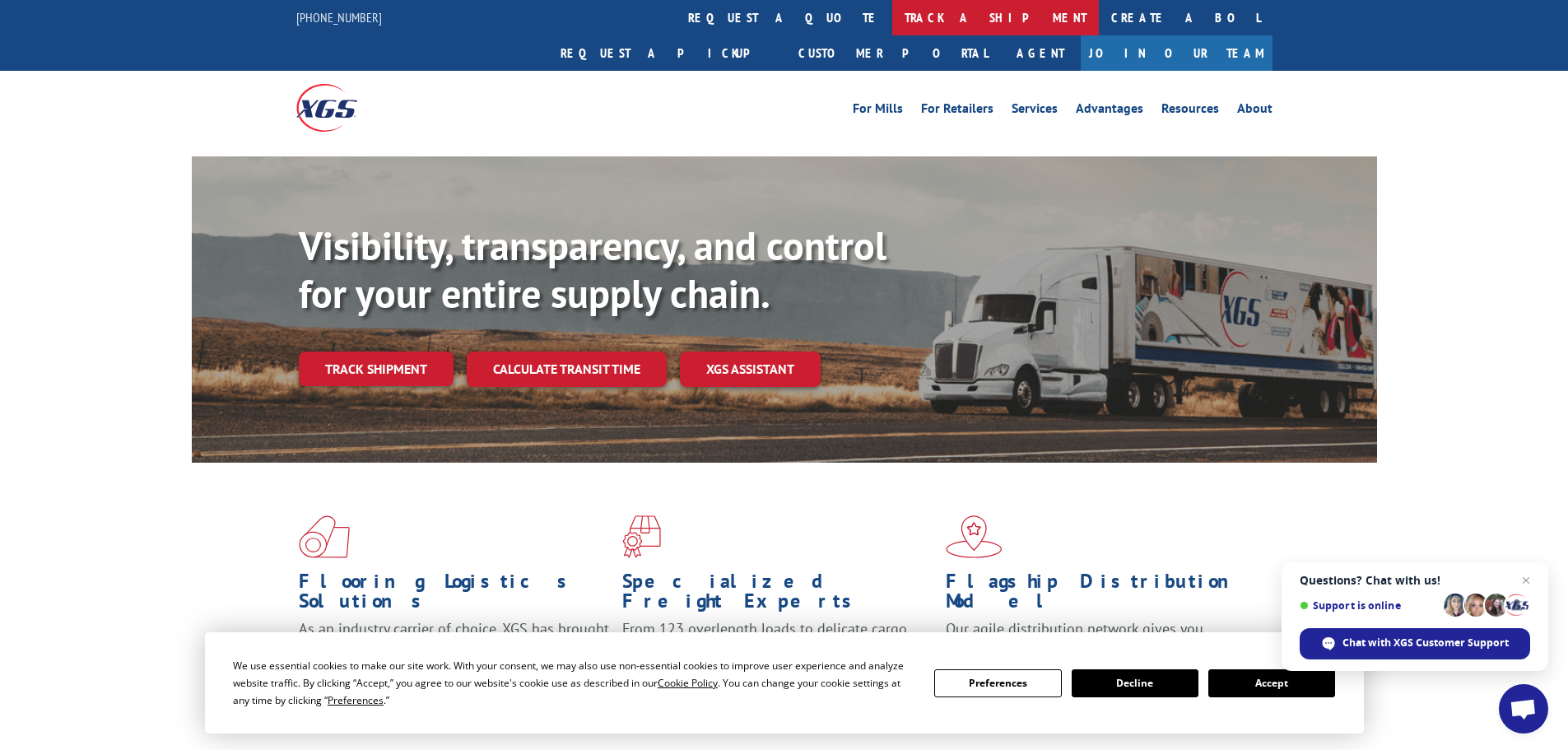
click at [892, 31] on link "track a shipment" at bounding box center [995, 18] width 206 height 35
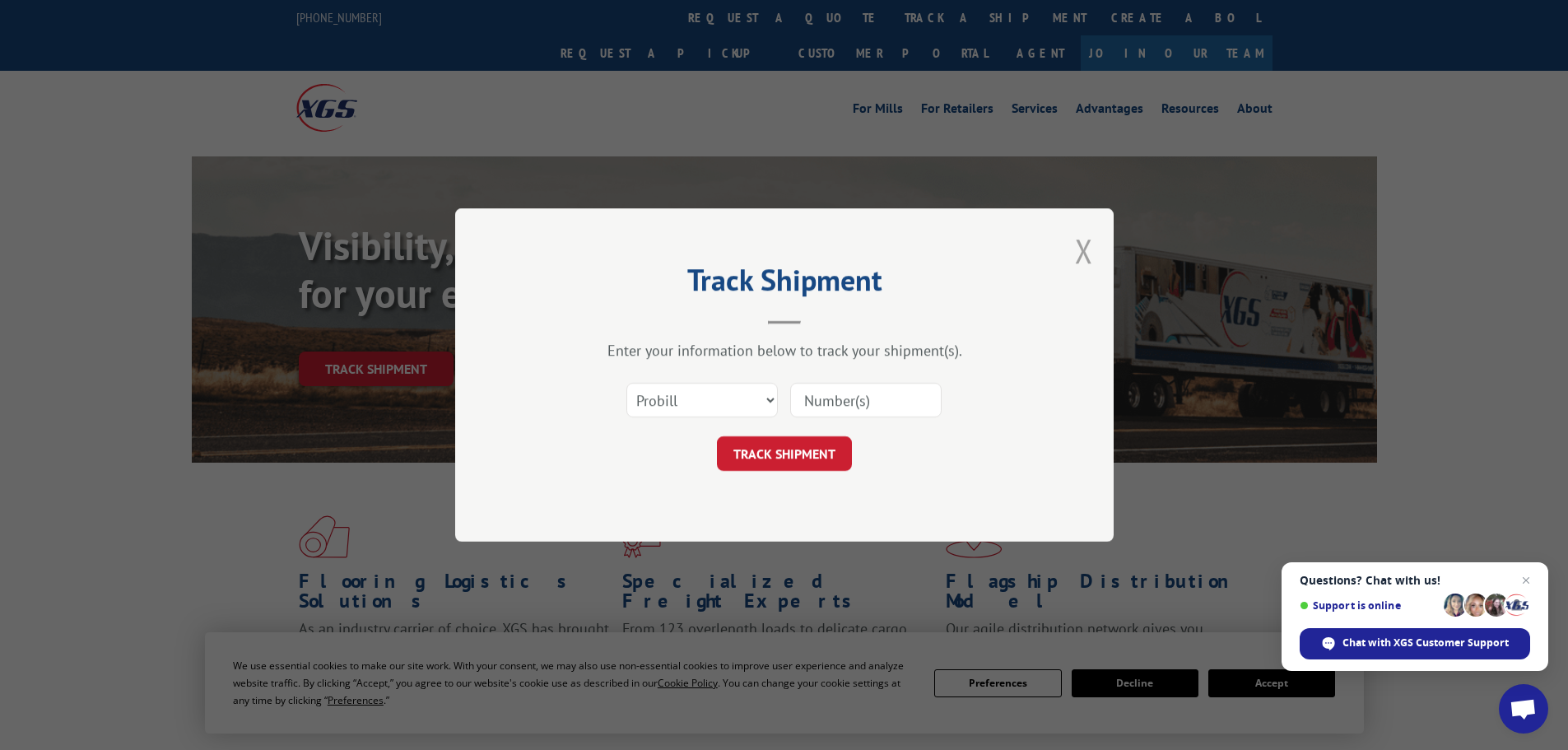
drag, startPoint x: 1091, startPoint y: 250, endPoint x: 621, endPoint y: 59, distance: 507.3
click at [1090, 250] on button "Close modal" at bounding box center [1084, 250] width 19 height 43
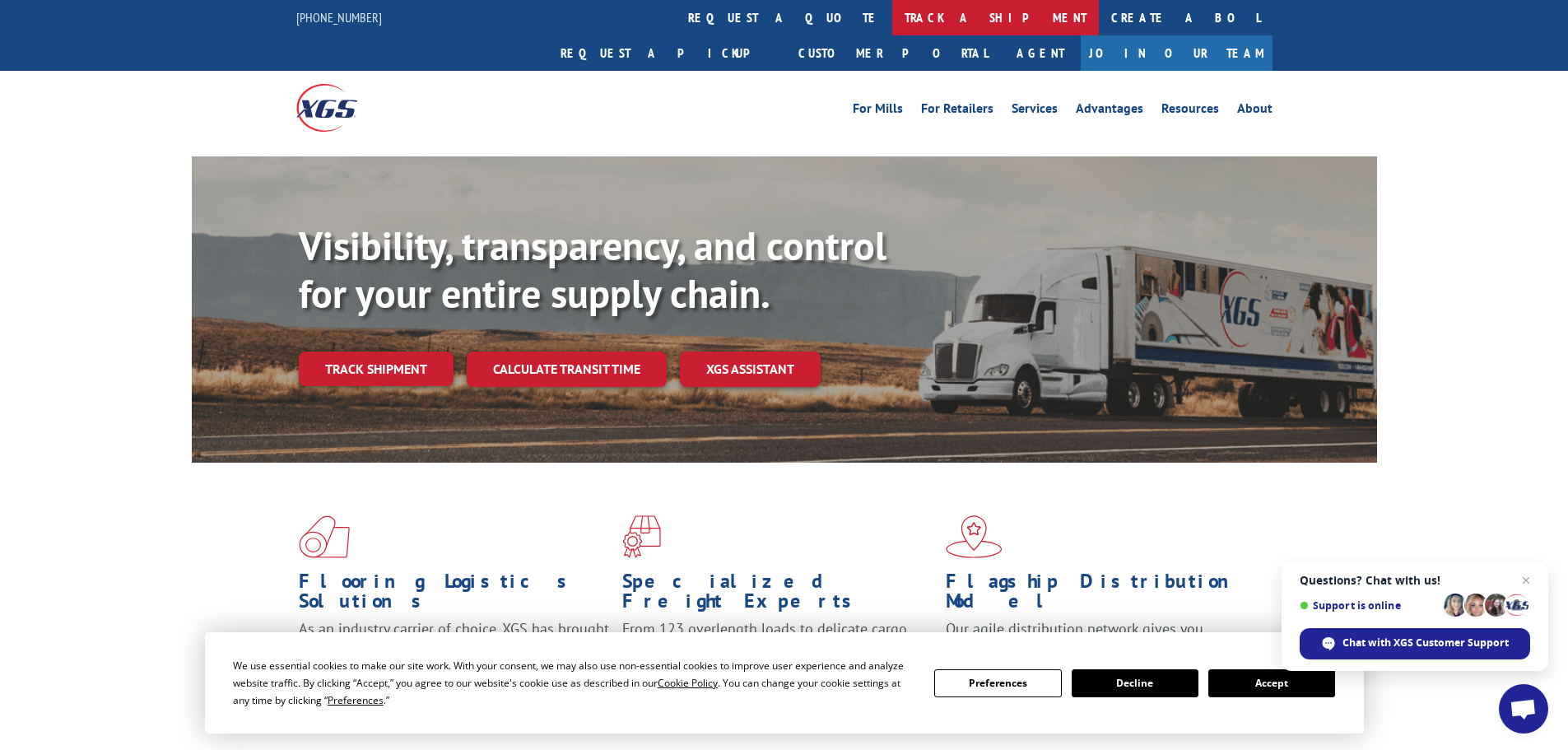
click at [892, 29] on link "track a shipment" at bounding box center [995, 18] width 206 height 35
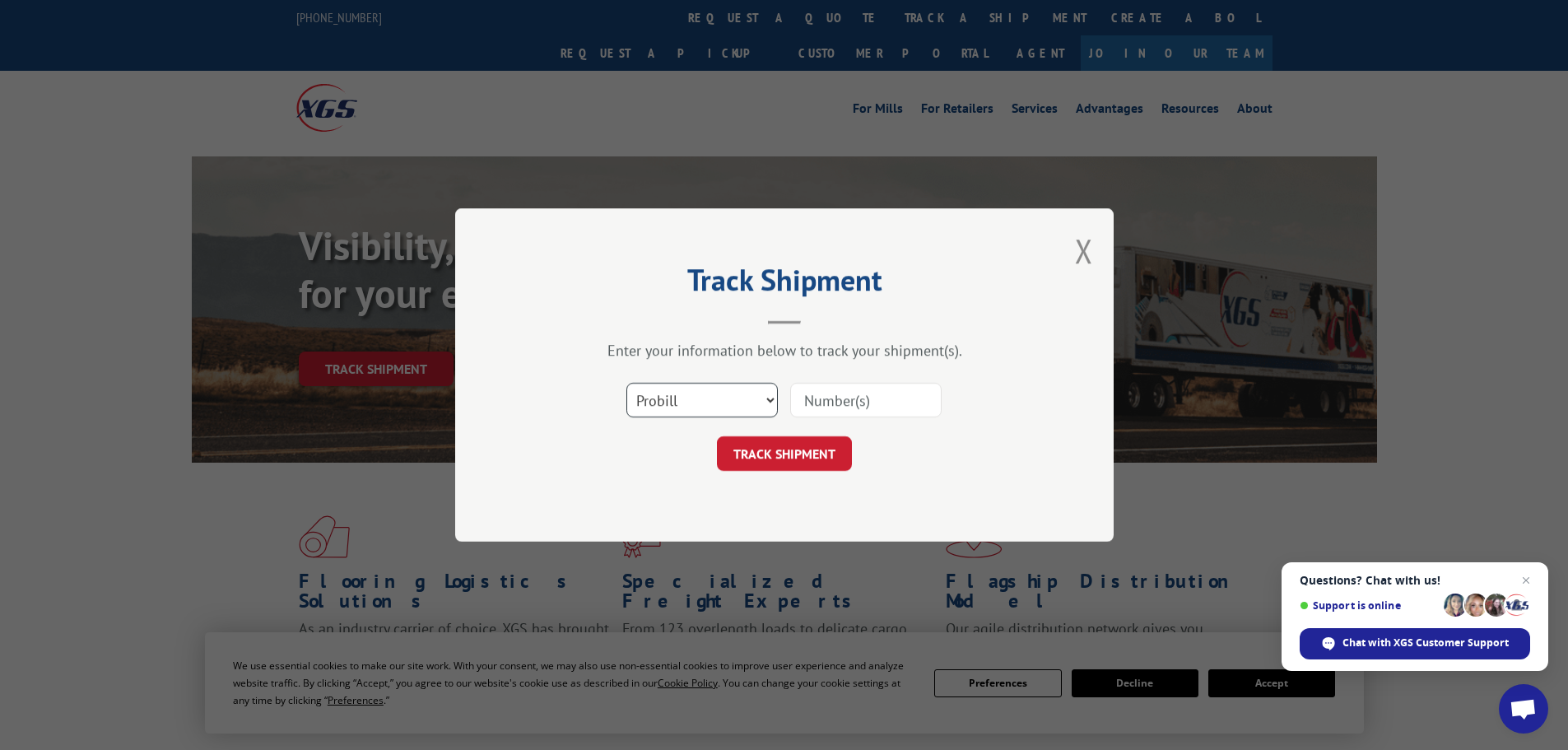
click at [711, 394] on select "Select category... Probill BOL PO" at bounding box center [702, 400] width 152 height 34
click at [687, 523] on div "Track Shipment Enter your information below to track your shipment(s). Select c…" at bounding box center [784, 375] width 658 height 334
click at [704, 402] on select "Select category... Probill BOL PO" at bounding box center [702, 400] width 152 height 34
select select "po"
click at [626, 383] on select "Select category... Probill BOL PO" at bounding box center [702, 400] width 152 height 34
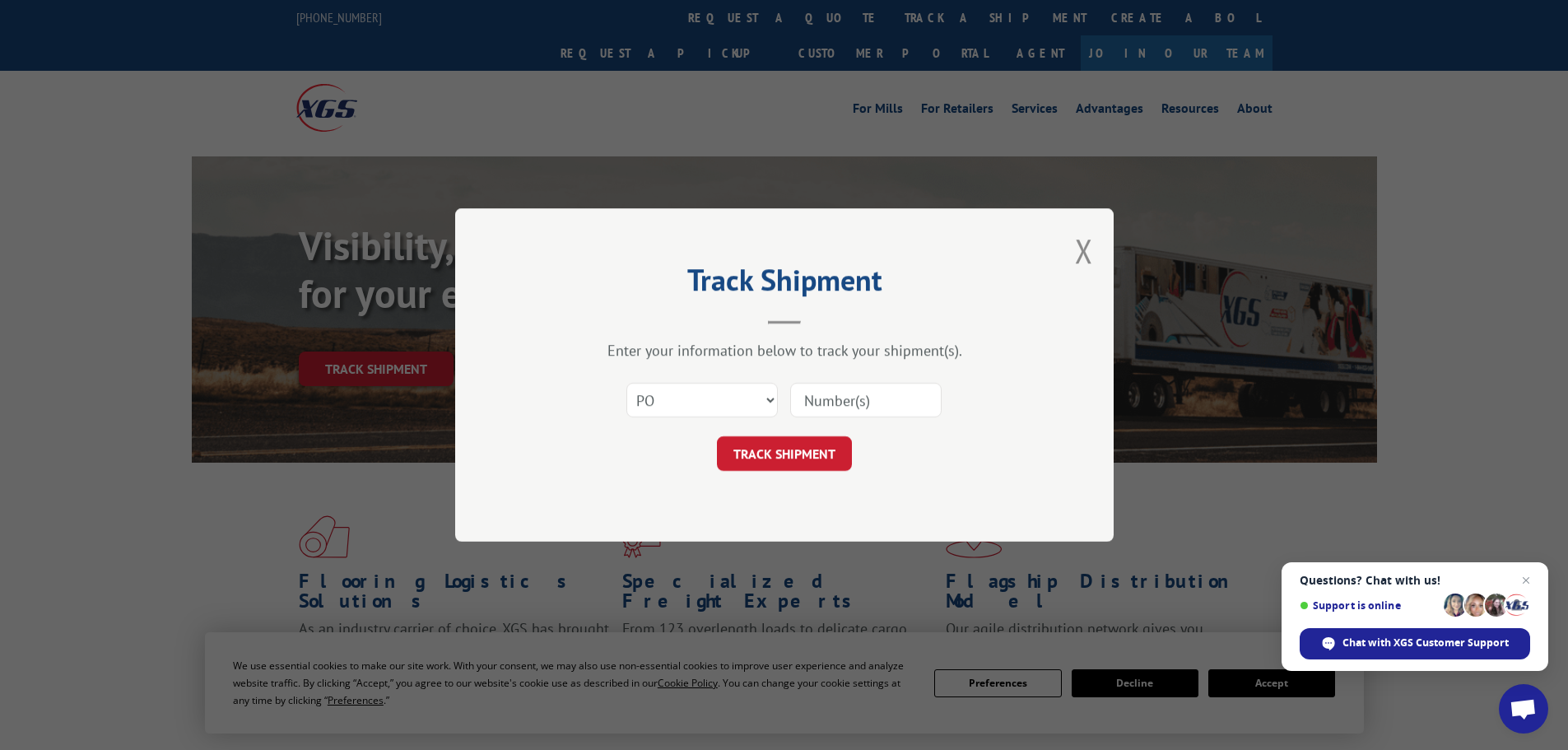
click at [804, 404] on input at bounding box center [866, 400] width 152 height 34
paste input "01549678"
type input "01549678"
click at [824, 441] on button "TRACK SHIPMENT" at bounding box center [784, 453] width 135 height 34
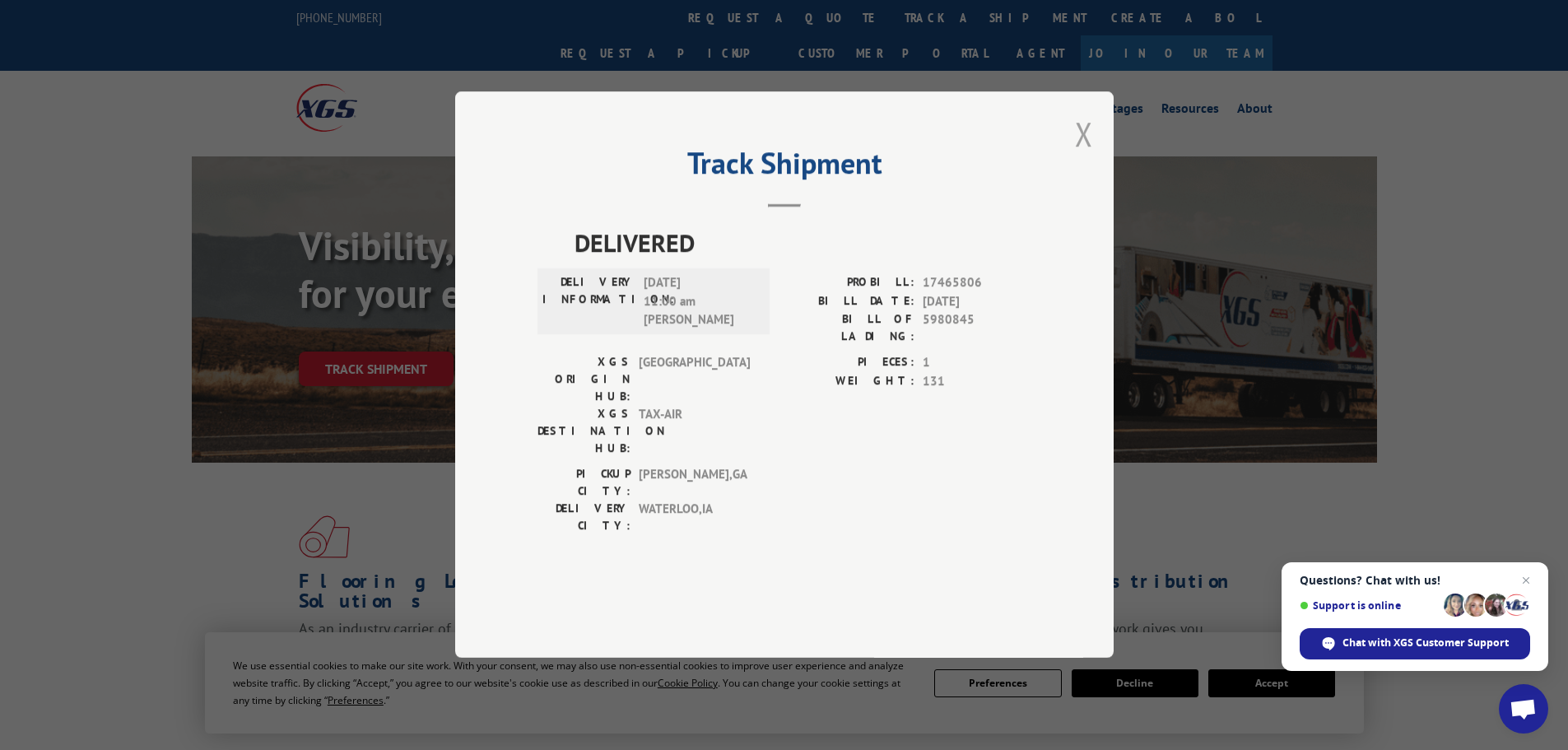
click at [1082, 155] on button "Close modal" at bounding box center [1084, 133] width 19 height 43
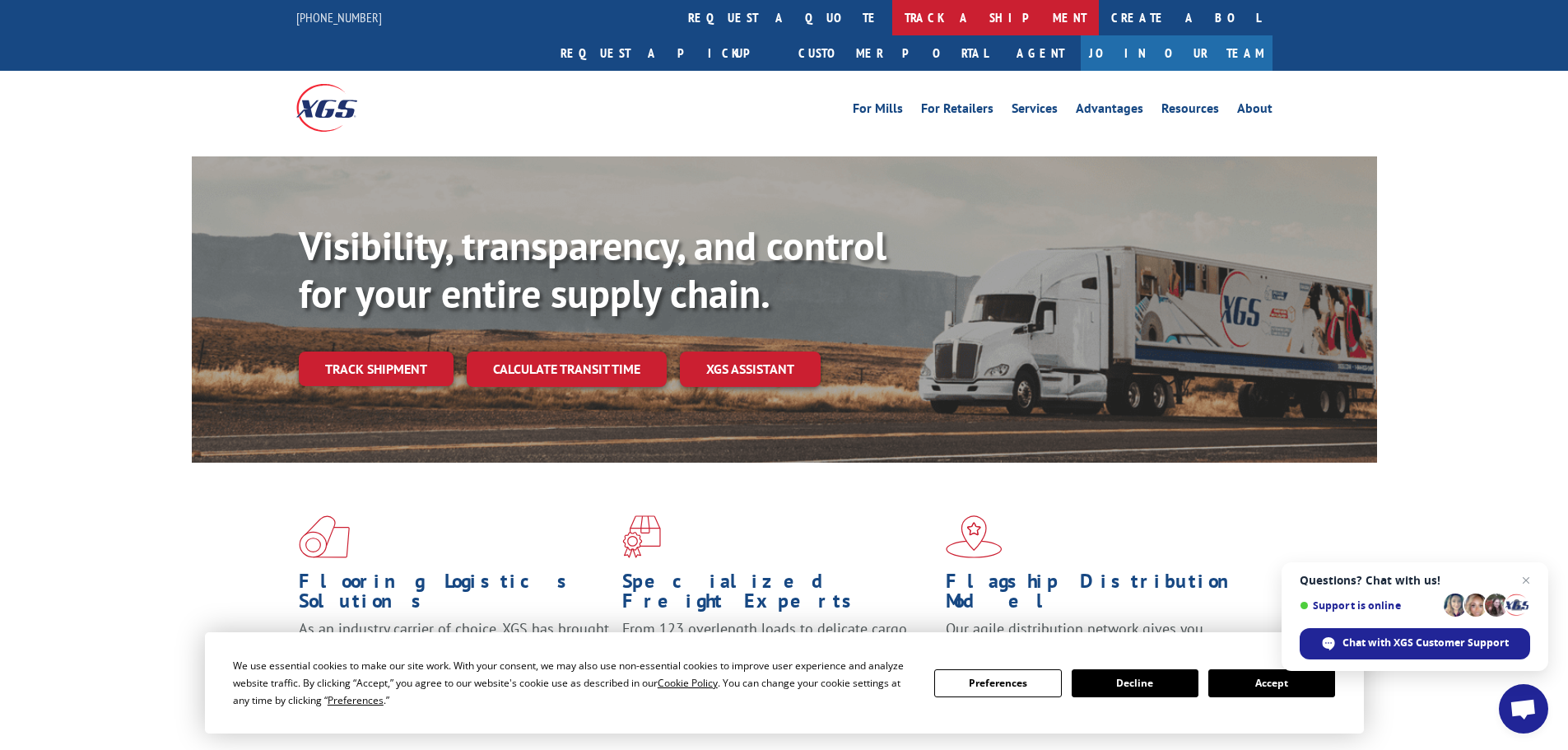
click at [892, 25] on link "track a shipment" at bounding box center [995, 18] width 206 height 35
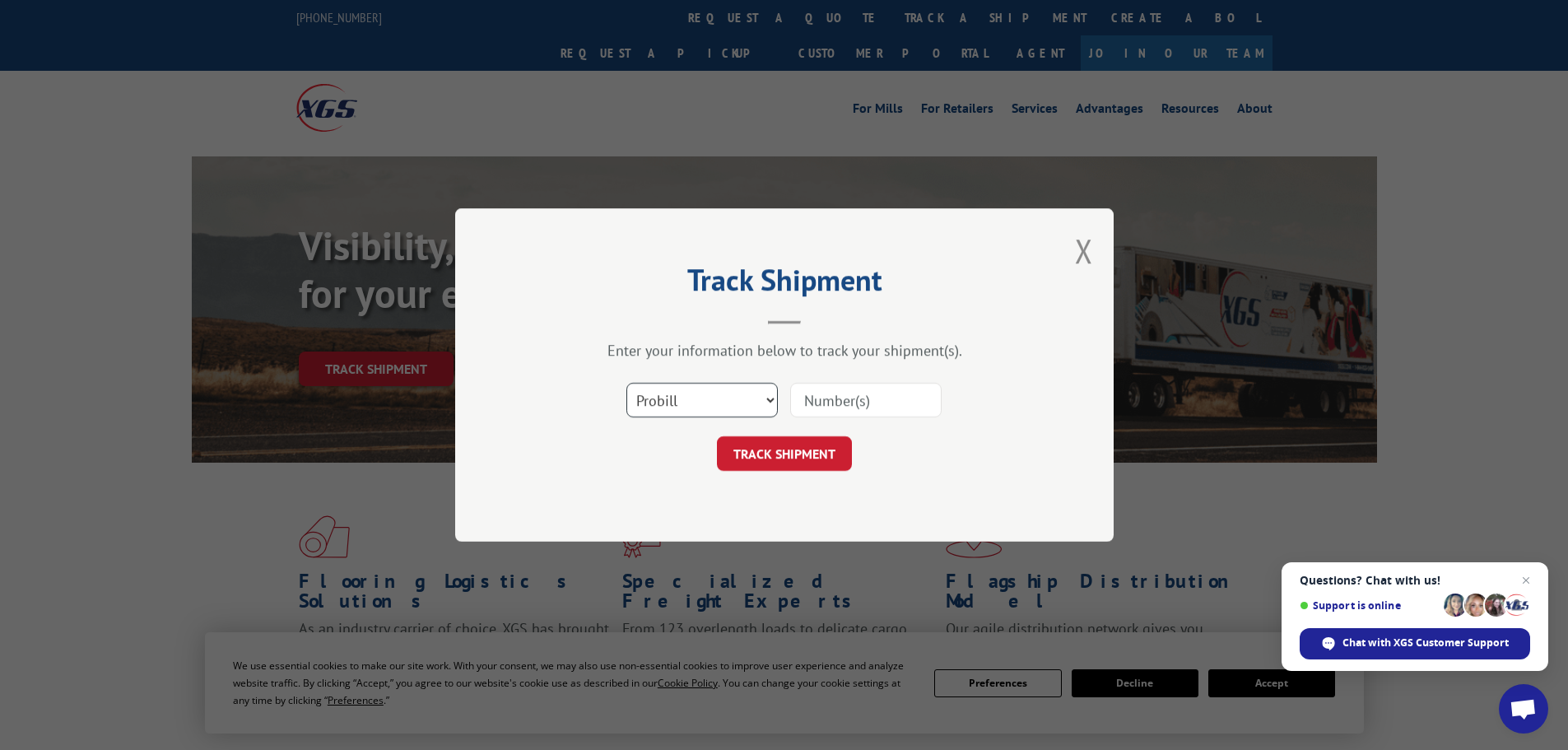
click at [752, 399] on select "Select category... Probill BOL PO" at bounding box center [702, 400] width 152 height 34
select select "po"
click at [626, 383] on select "Select category... Probill BOL PO" at bounding box center [702, 400] width 152 height 34
click at [823, 398] on input at bounding box center [866, 400] width 152 height 34
paste input "01549685"
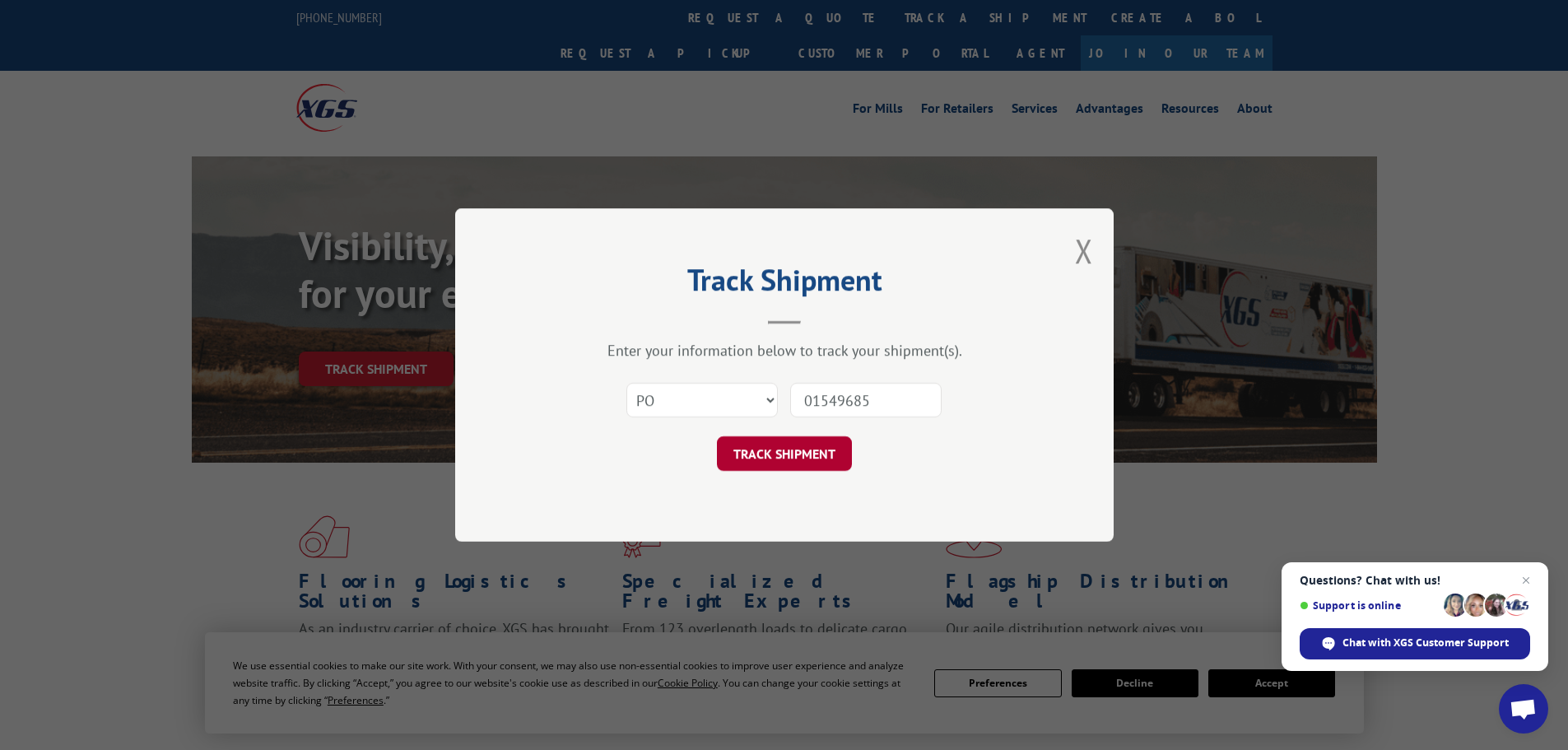
type input "01549685"
click at [790, 439] on button "TRACK SHIPMENT" at bounding box center [784, 453] width 135 height 34
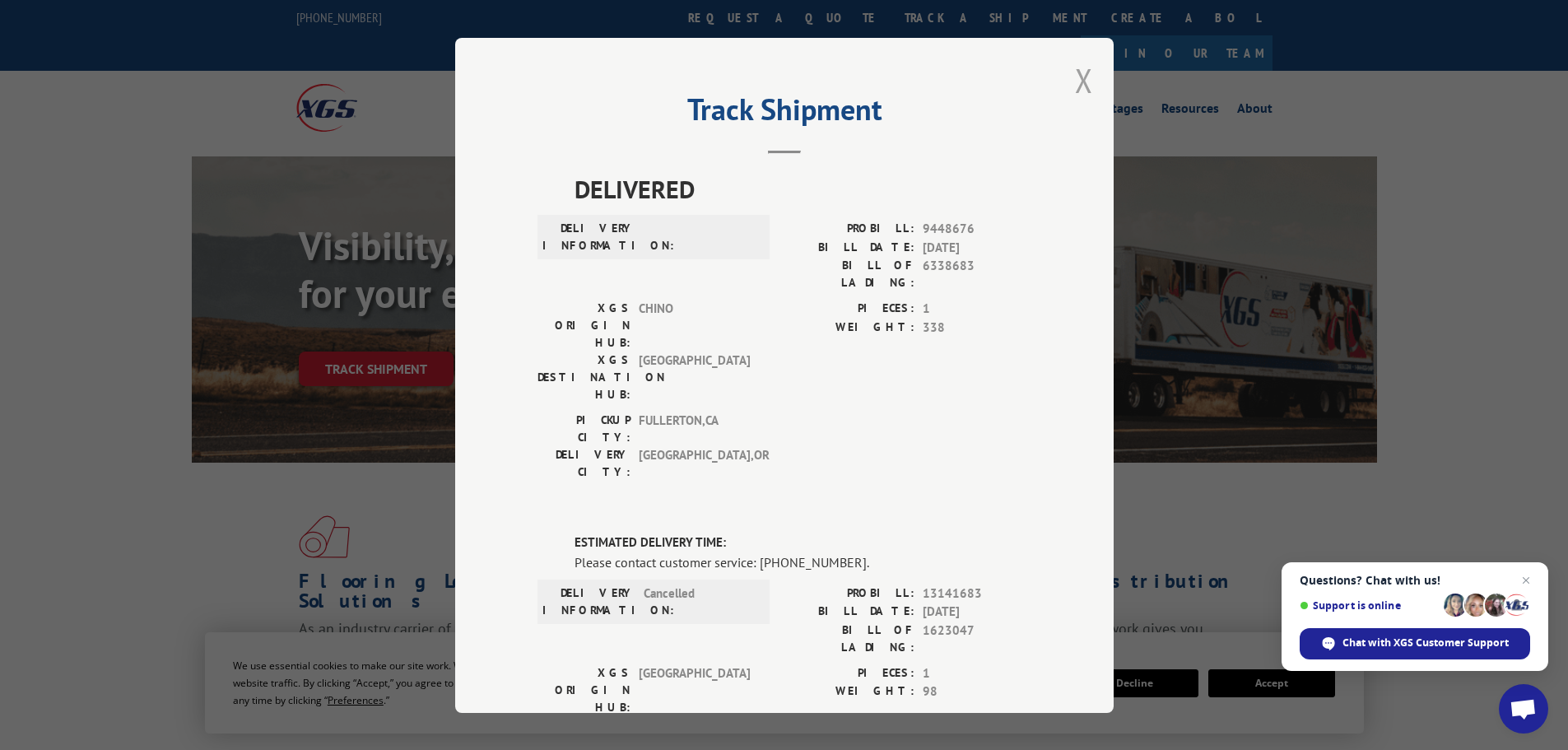
click at [1083, 82] on button "Close modal" at bounding box center [1084, 79] width 19 height 43
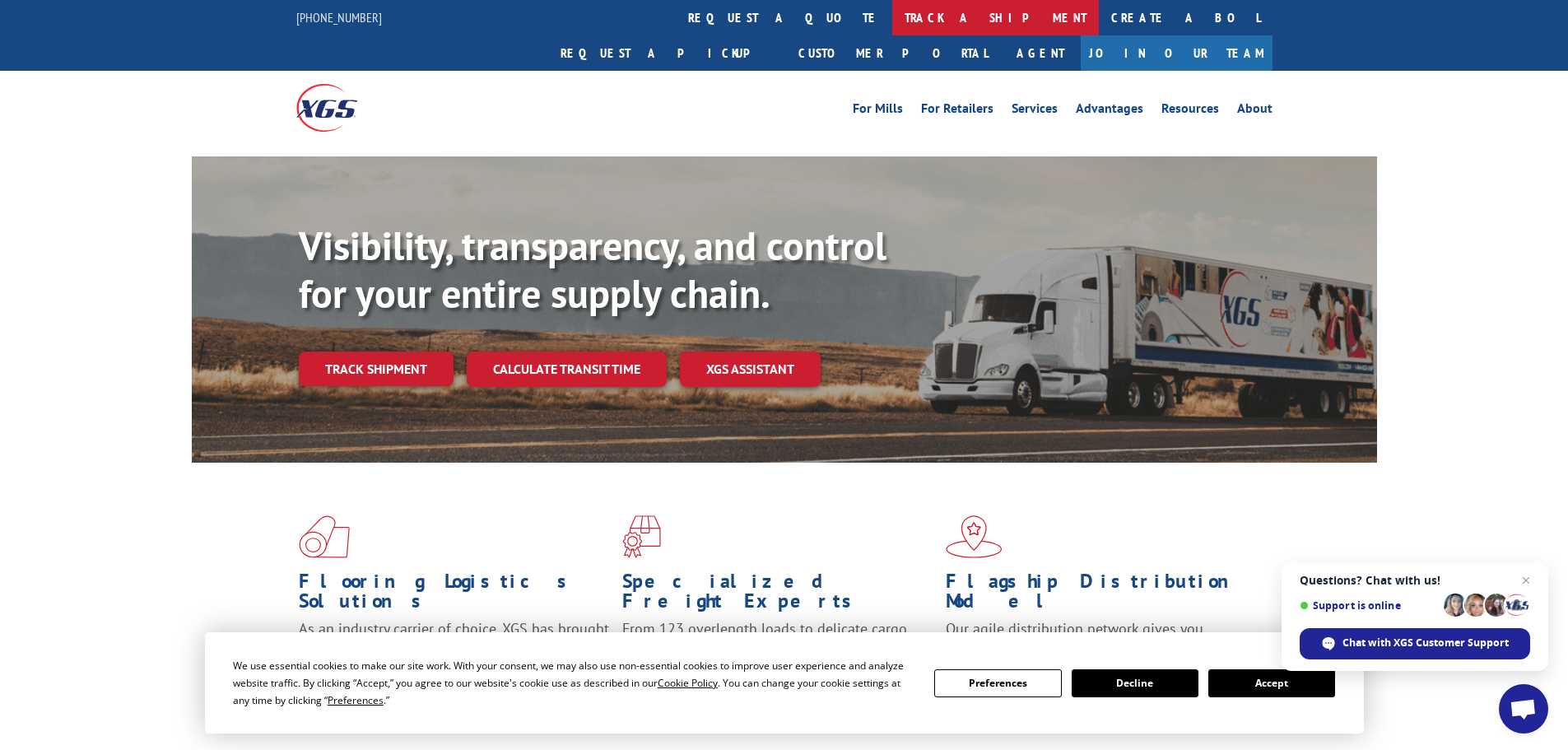
click at [892, 21] on link "track a shipment" at bounding box center [995, 18] width 206 height 35
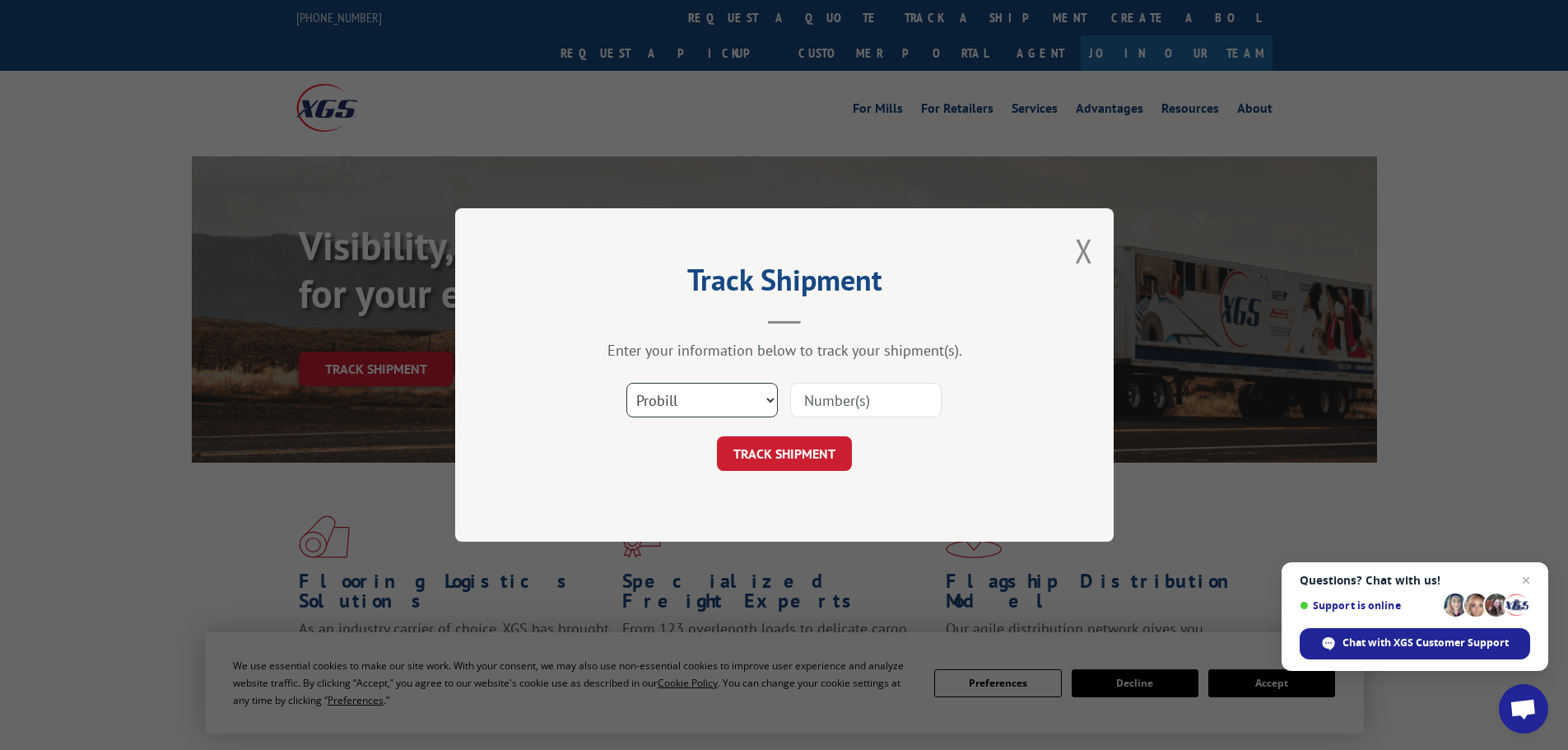
click at [676, 402] on select "Select category... Probill BOL PO" at bounding box center [702, 400] width 152 height 34
select select "po"
click at [626, 383] on select "Select category... Probill BOL PO" at bounding box center [702, 400] width 152 height 34
click at [815, 390] on input at bounding box center [866, 400] width 152 height 34
paste input "01549636"
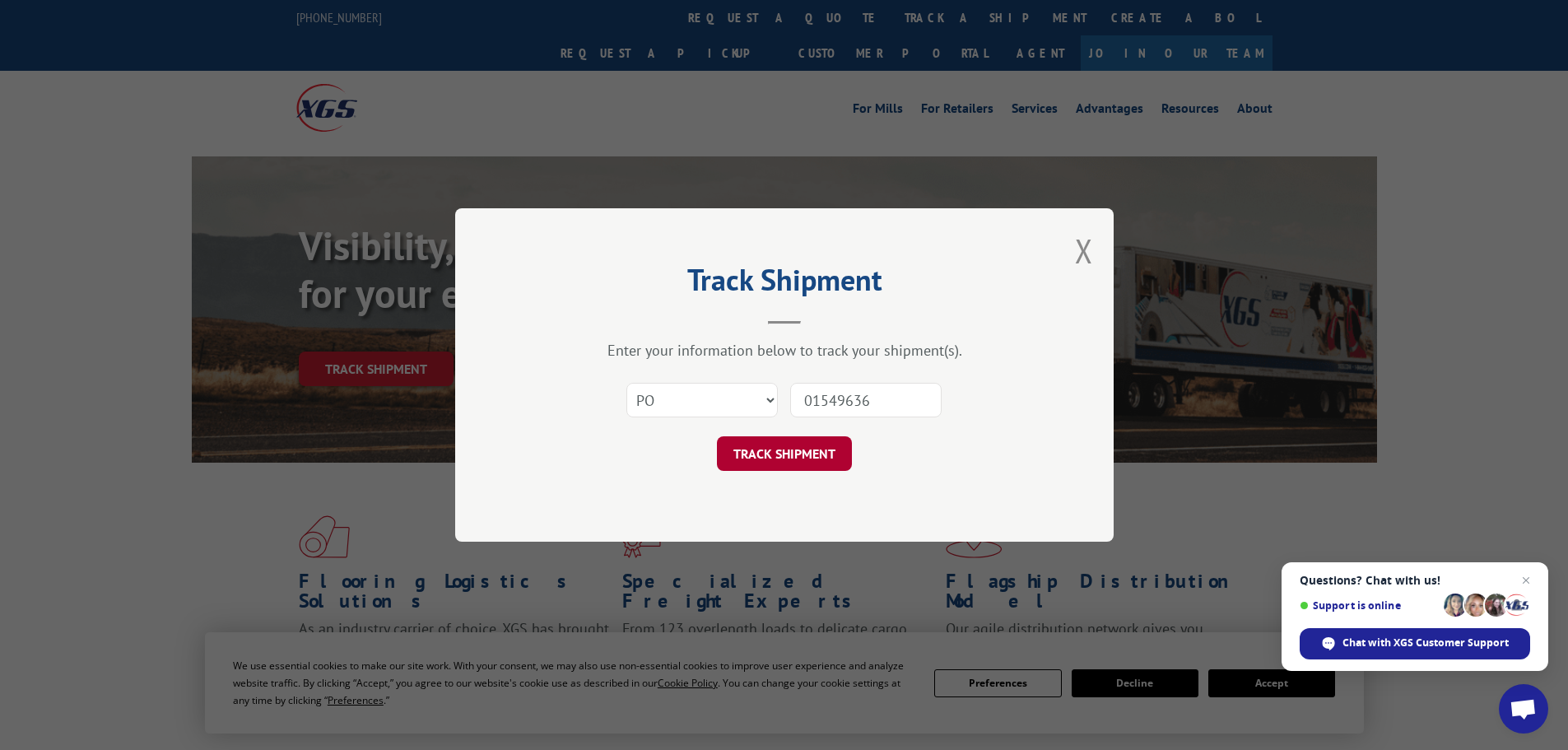
type input "01549636"
click at [788, 454] on button "TRACK SHIPMENT" at bounding box center [784, 453] width 135 height 34
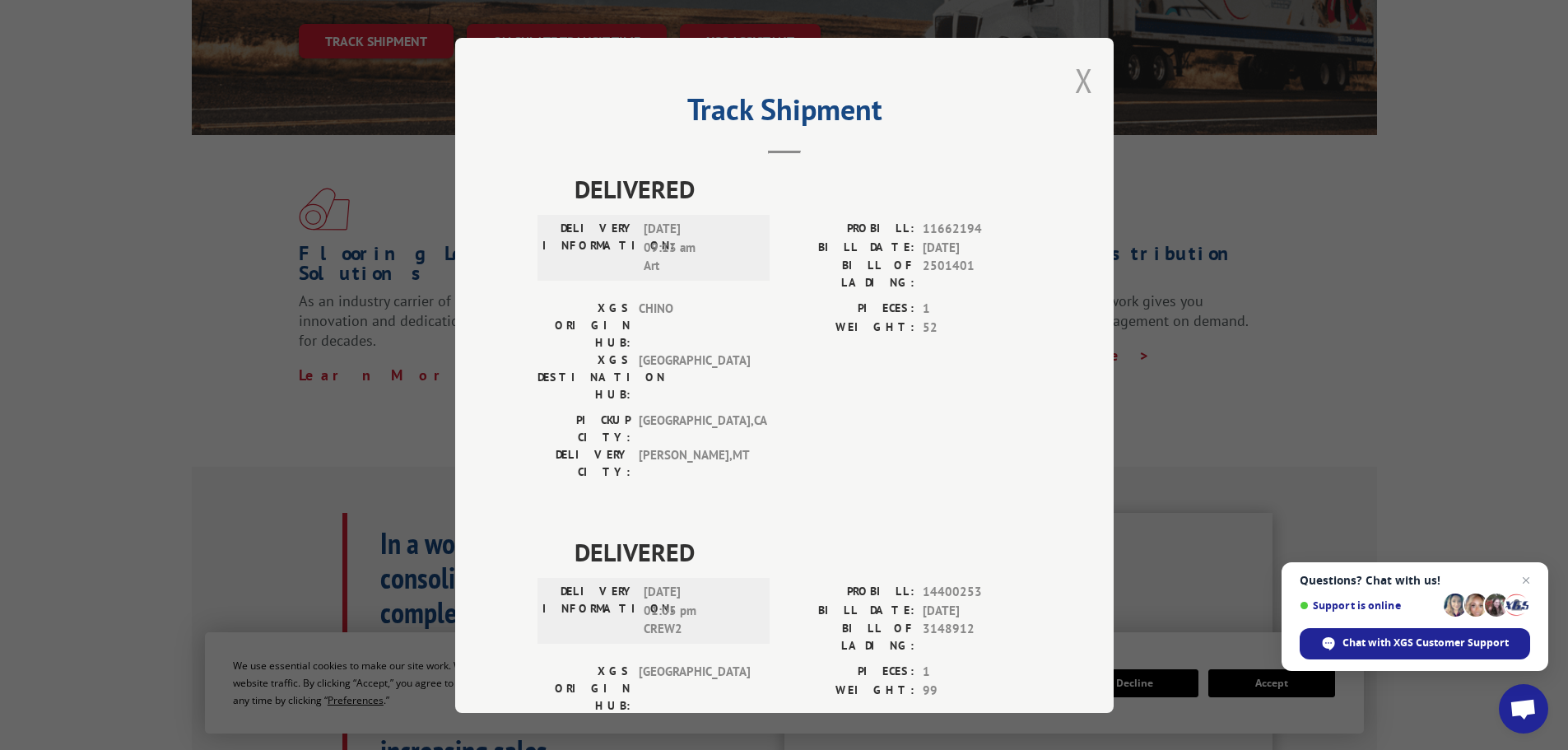
scroll to position [247, 0]
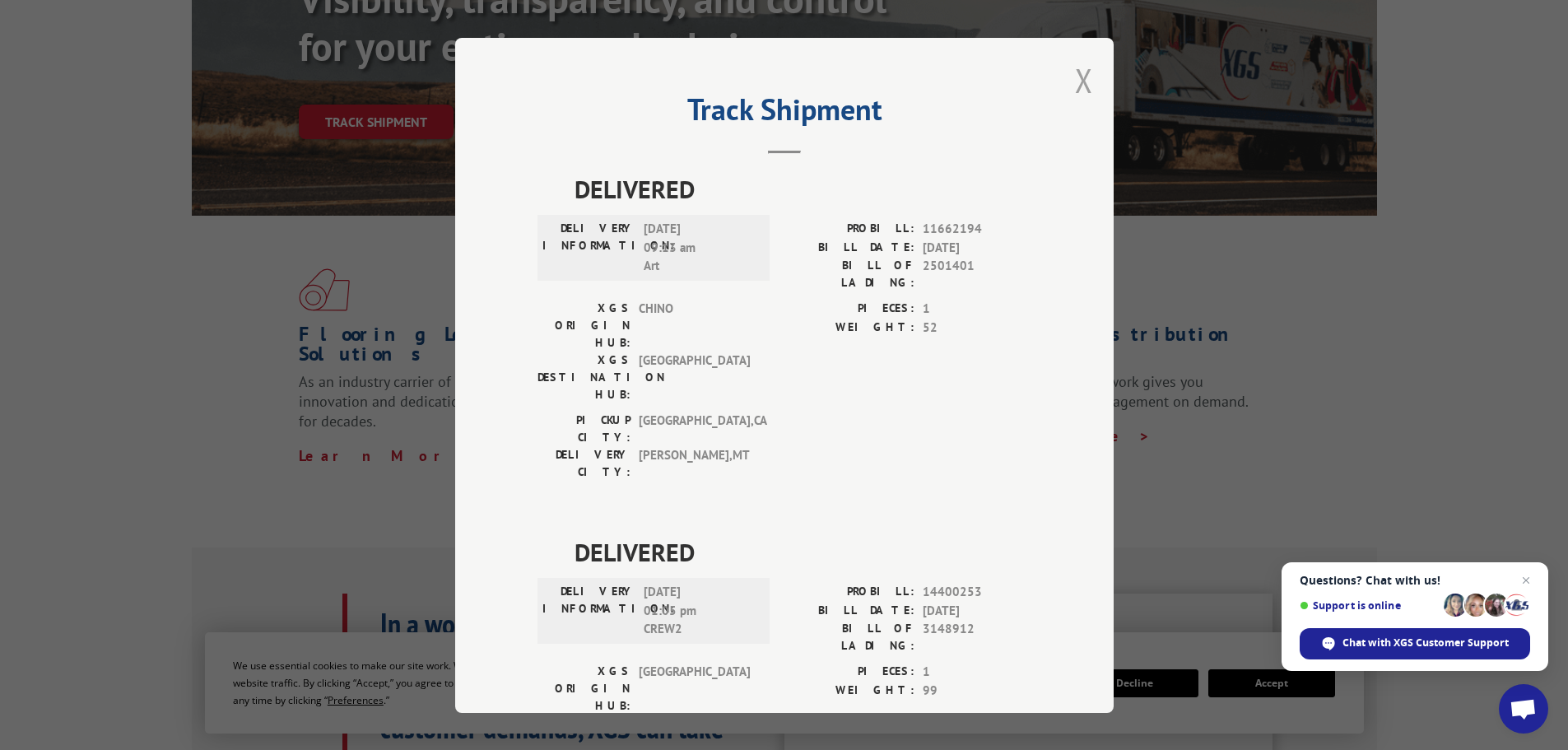
click at [1077, 81] on button "Close modal" at bounding box center [1084, 79] width 19 height 43
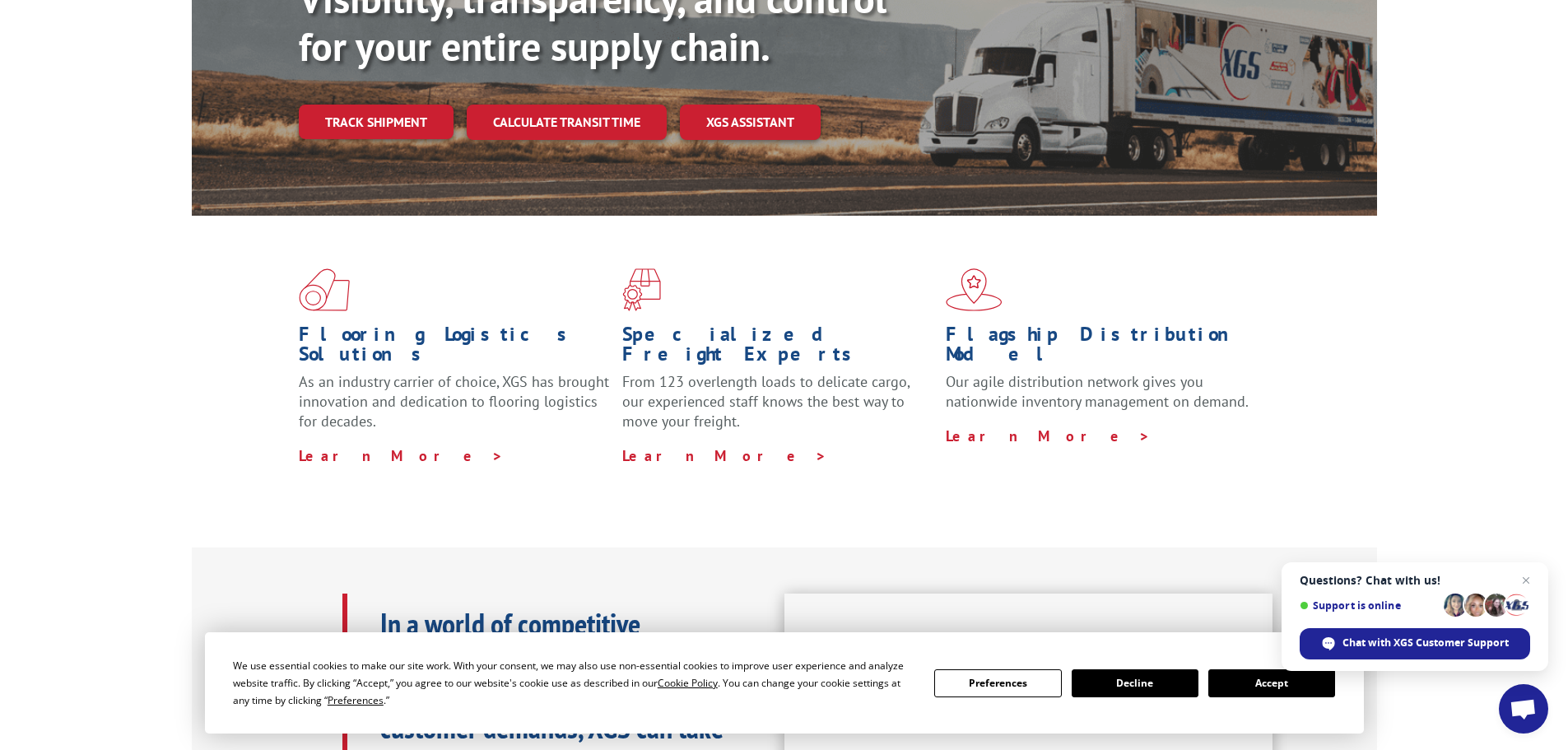
scroll to position [0, 0]
